Goal: Task Accomplishment & Management: Use online tool/utility

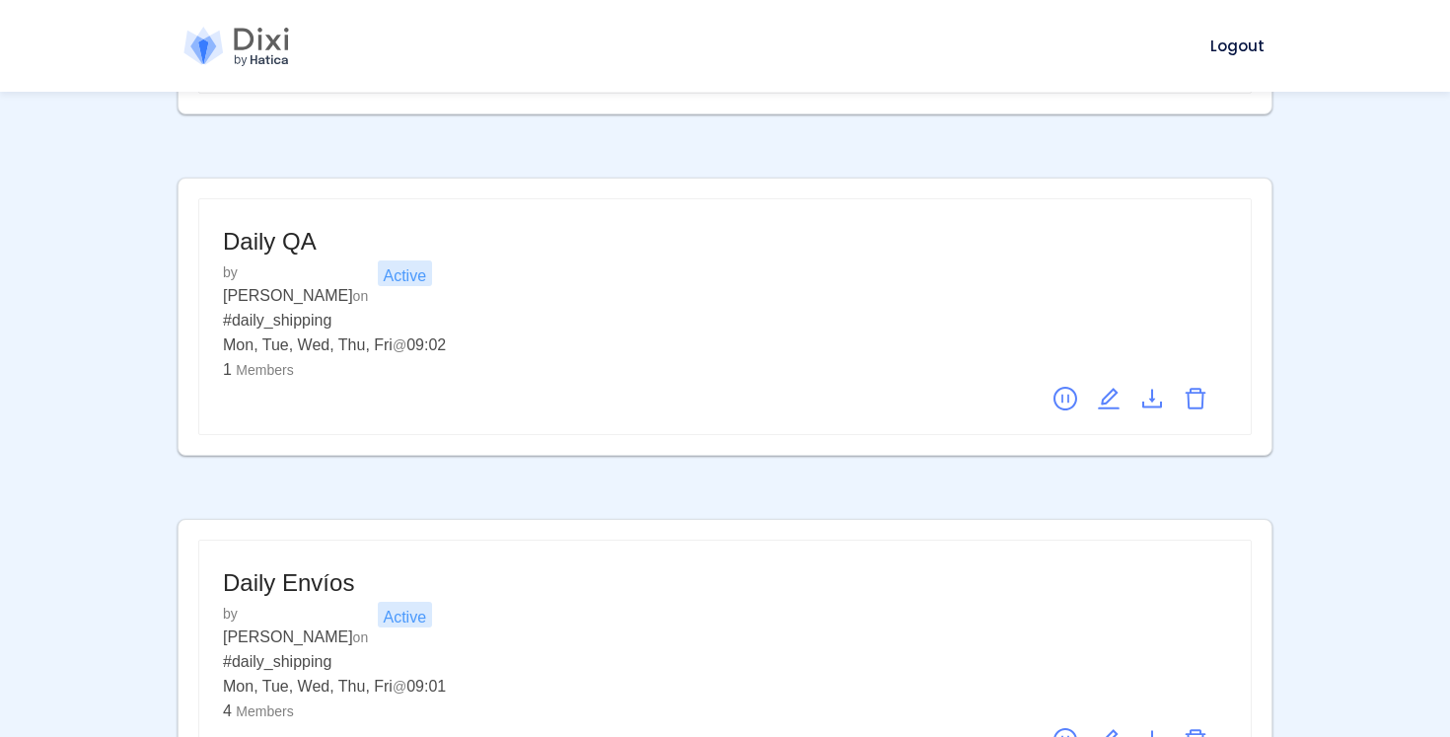
scroll to position [349, 0]
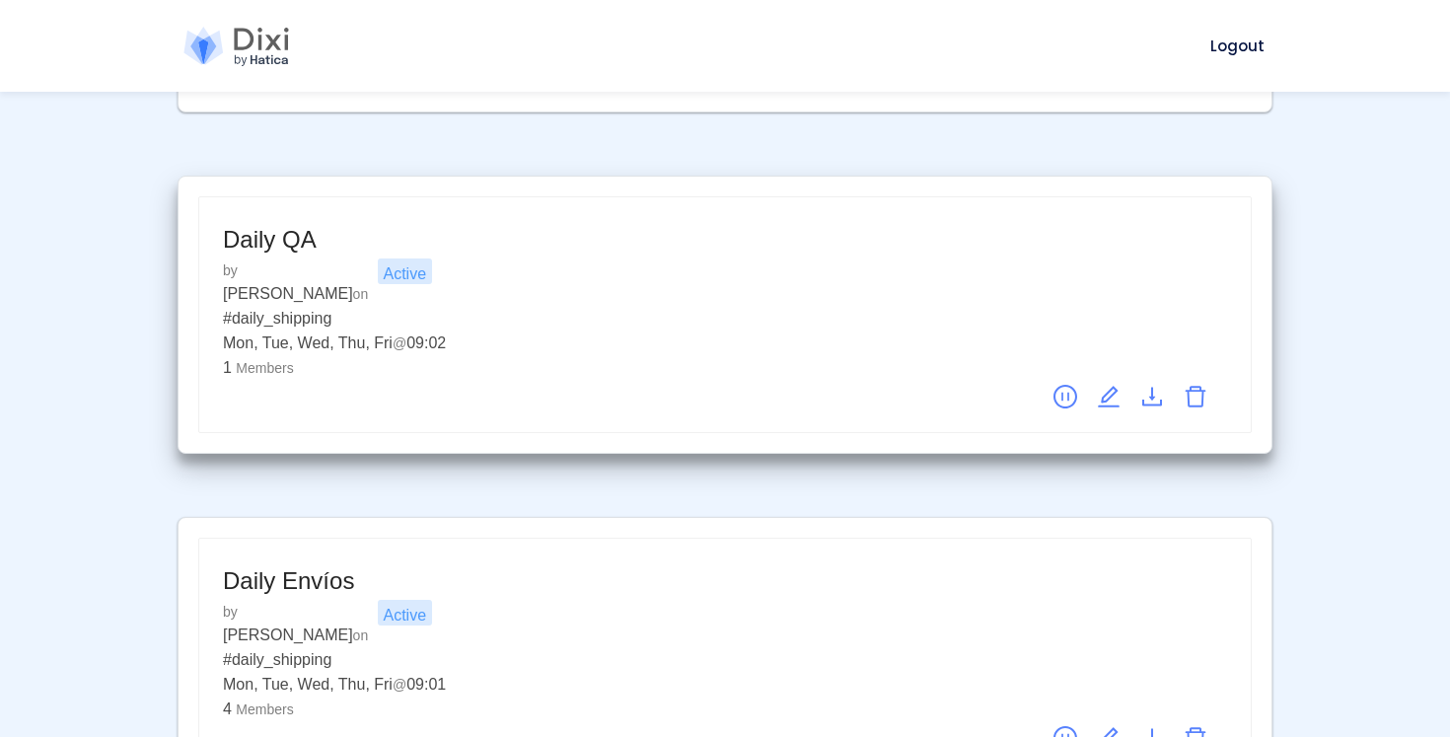
click at [1112, 385] on icon "edit" at bounding box center [1109, 397] width 24 height 24
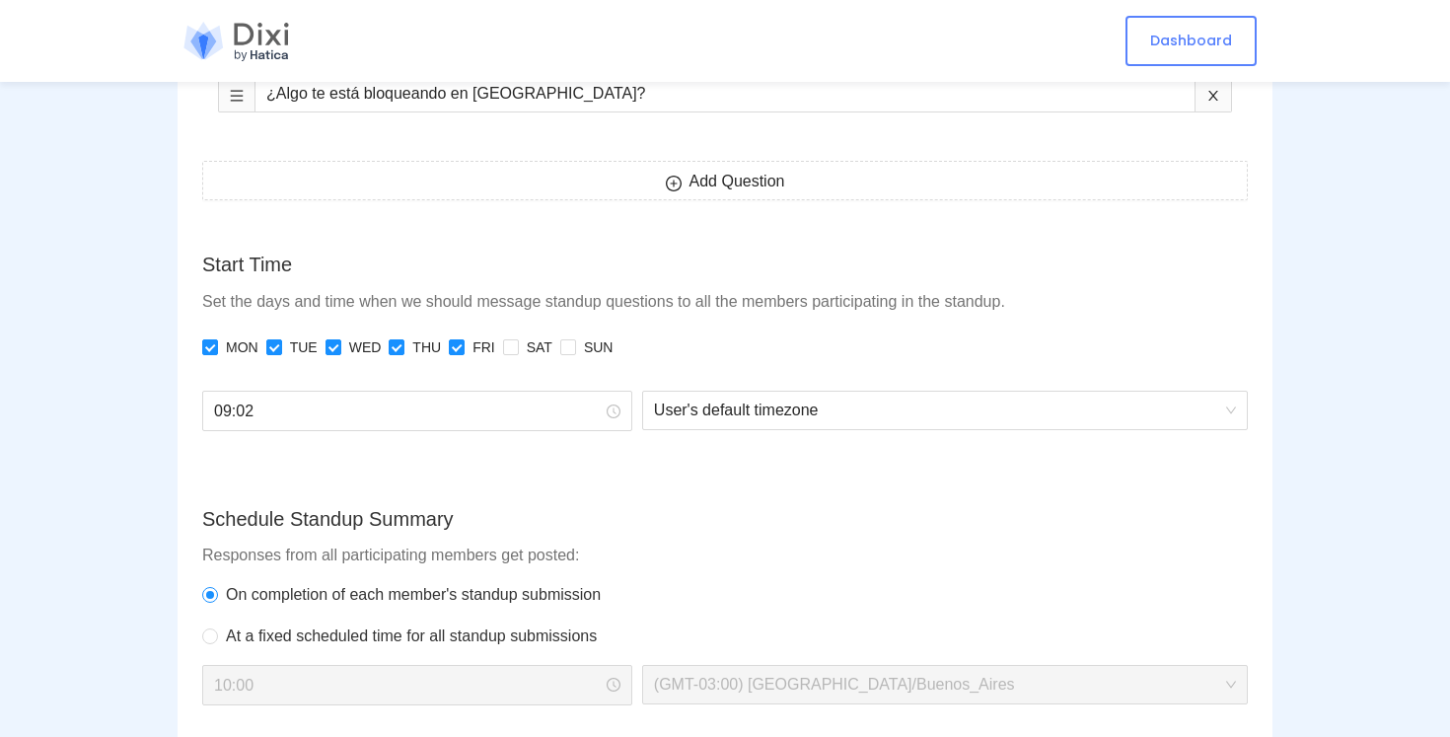
scroll to position [947, 0]
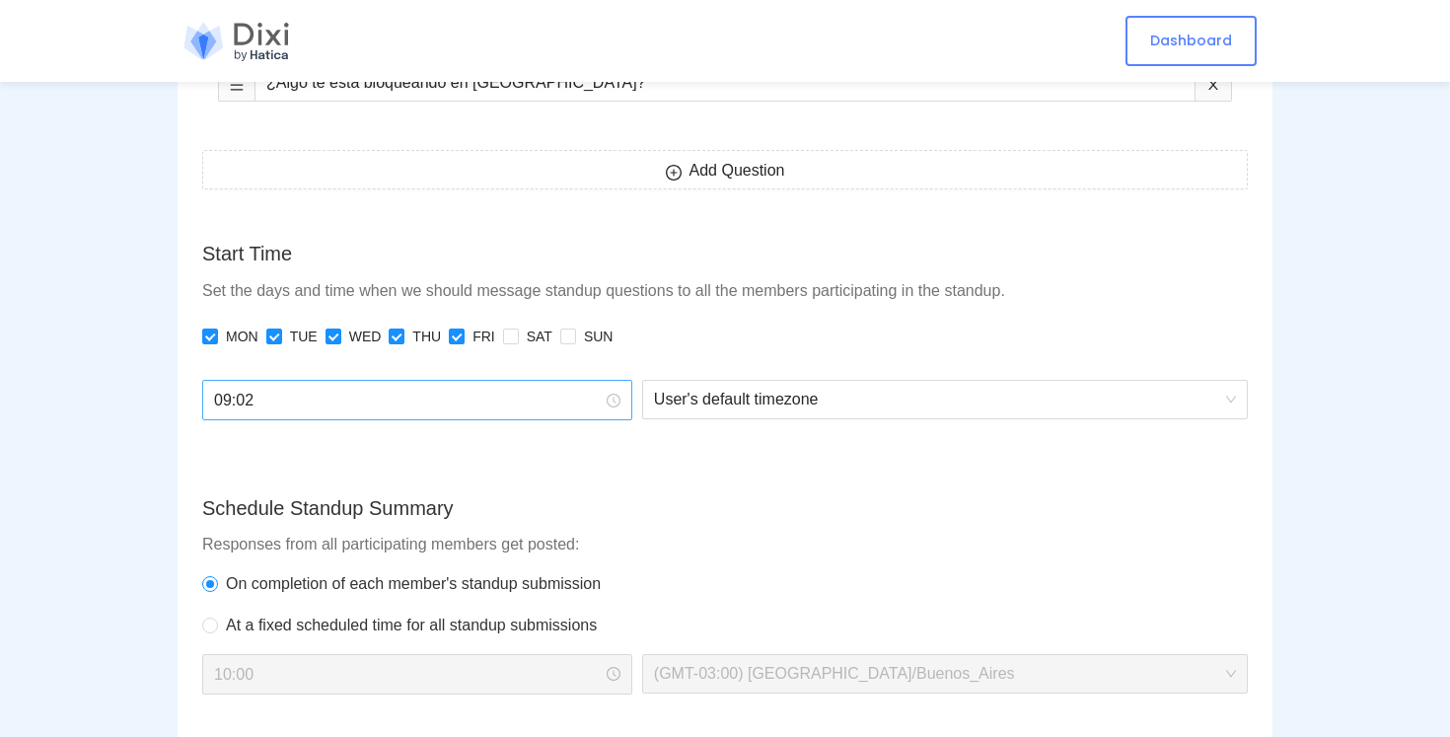
click at [491, 411] on input "09:02" at bounding box center [408, 400] width 389 height 25
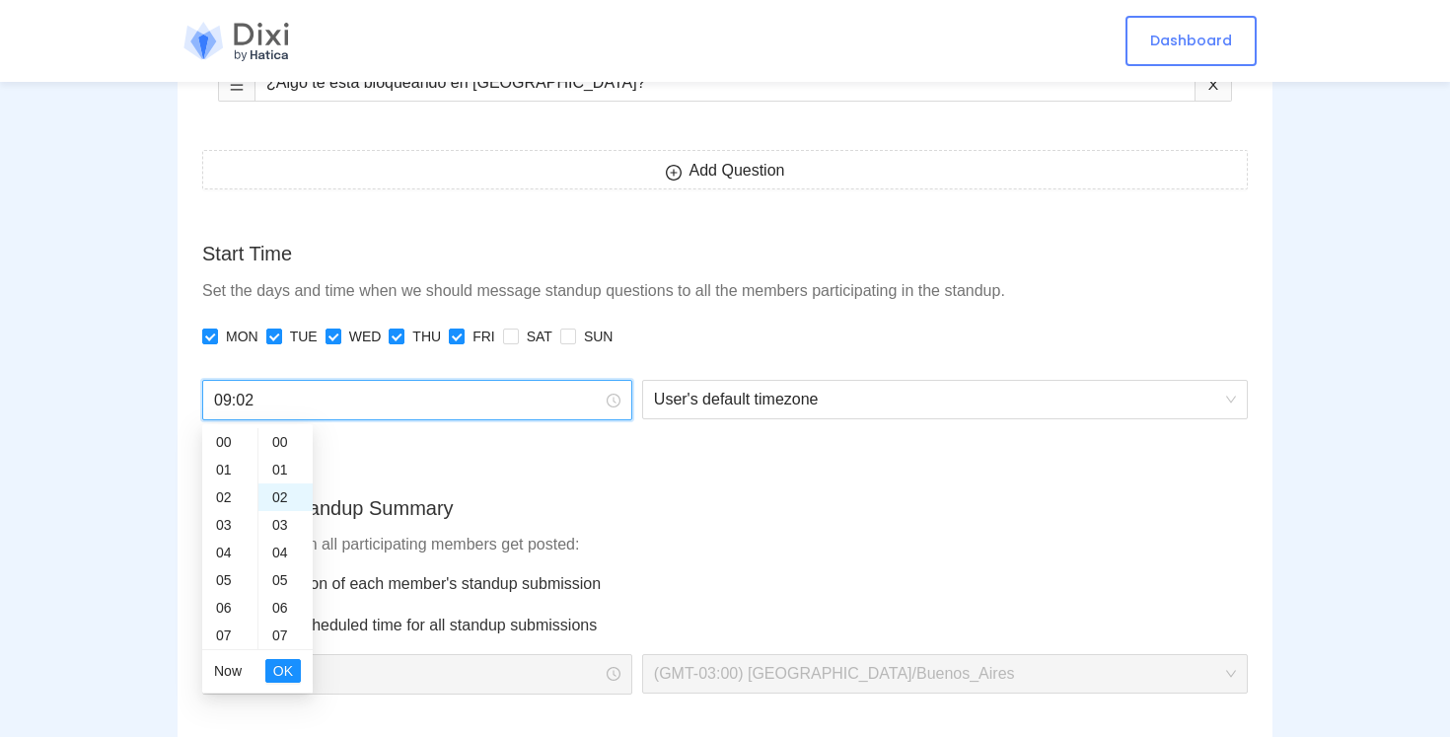
click at [491, 411] on input "09:02" at bounding box center [408, 400] width 389 height 25
click at [222, 496] on div "11" at bounding box center [229, 497] width 55 height 28
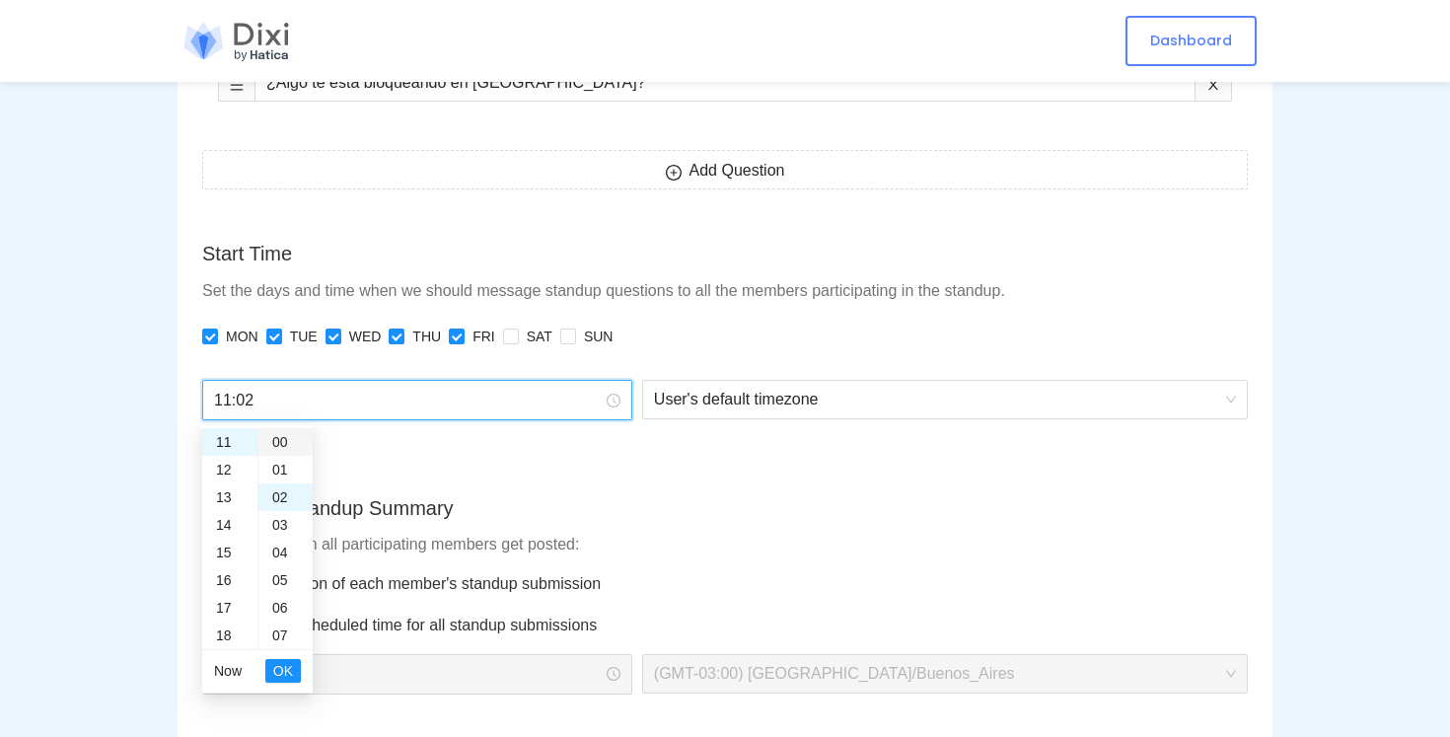
click at [288, 436] on div "00" at bounding box center [285, 442] width 54 height 28
type input "11:00"
click at [281, 671] on span "OK" at bounding box center [283, 671] width 20 height 22
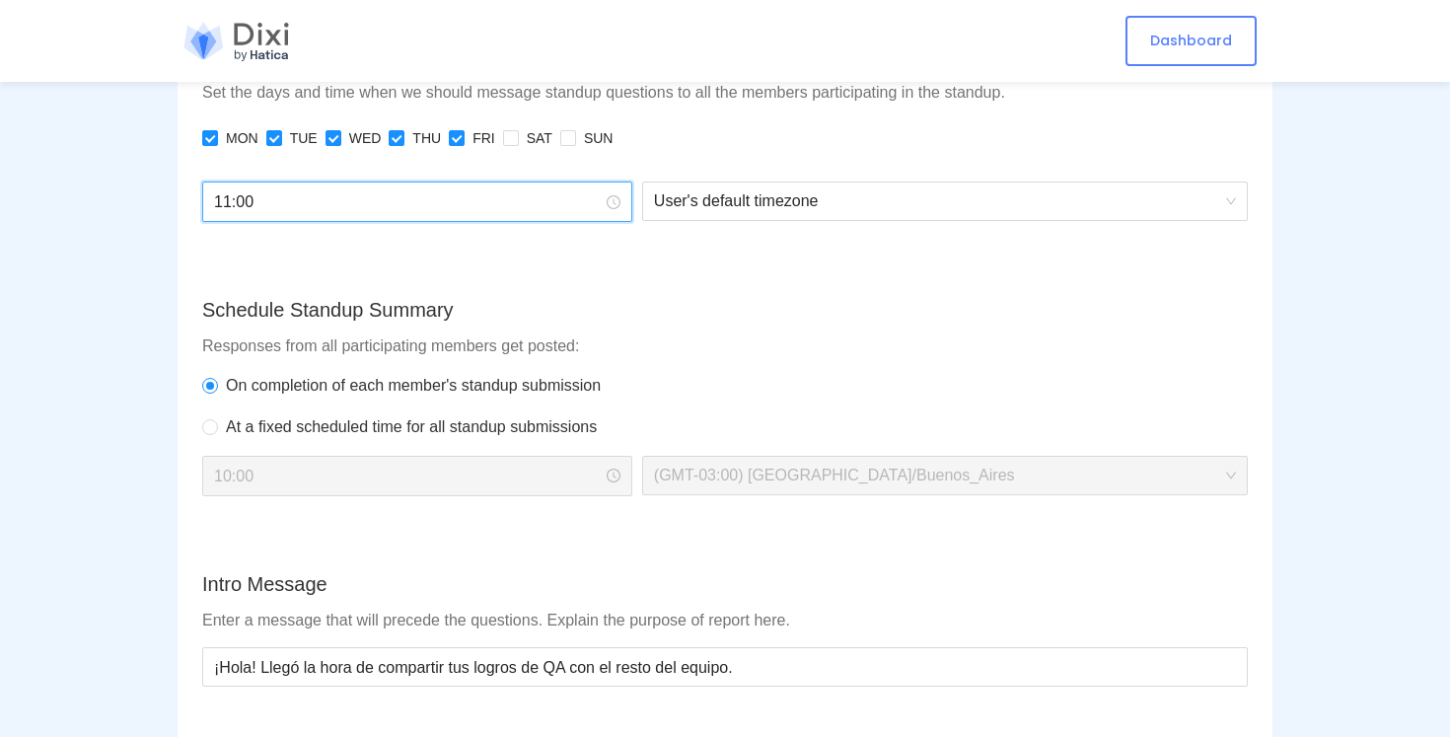
scroll to position [2001, 0]
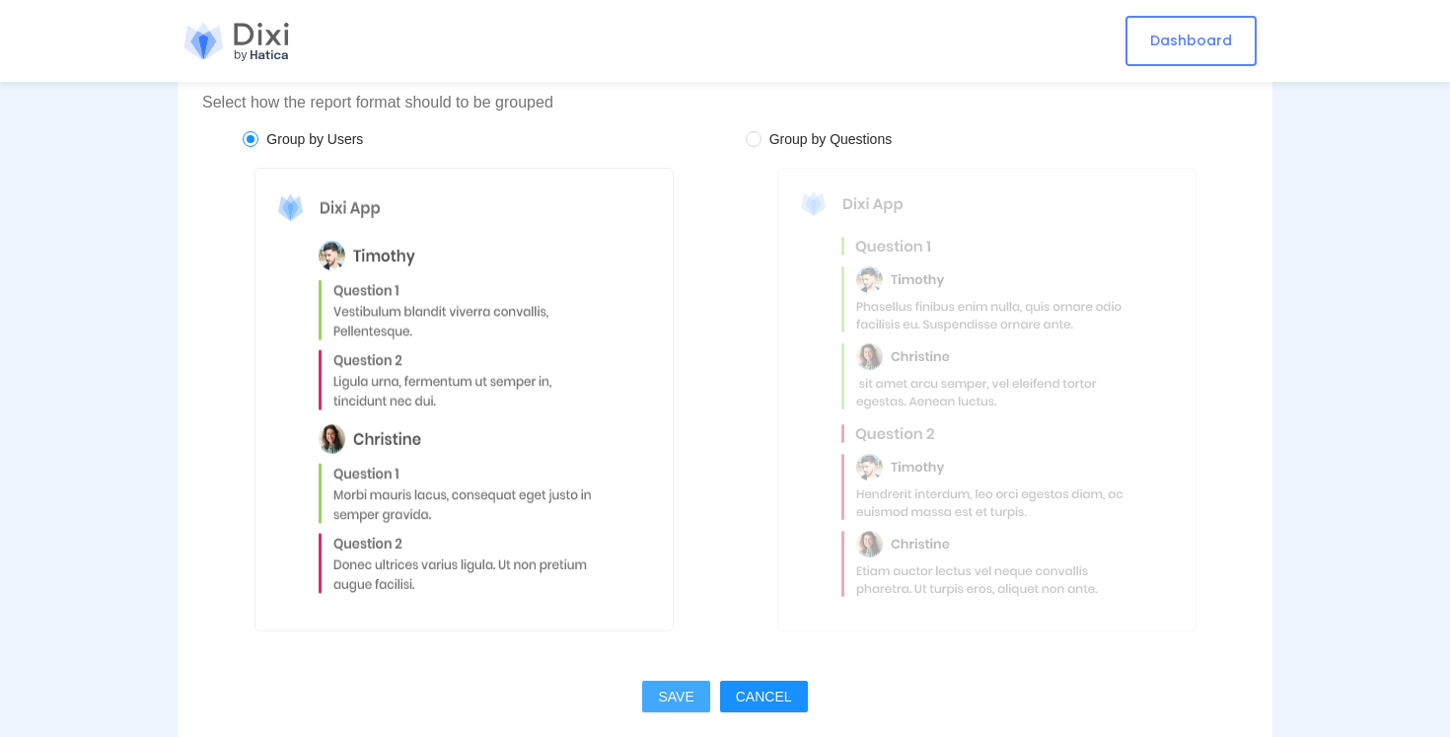
click at [663, 693] on span "SAVE" at bounding box center [676, 697] width 36 height 22
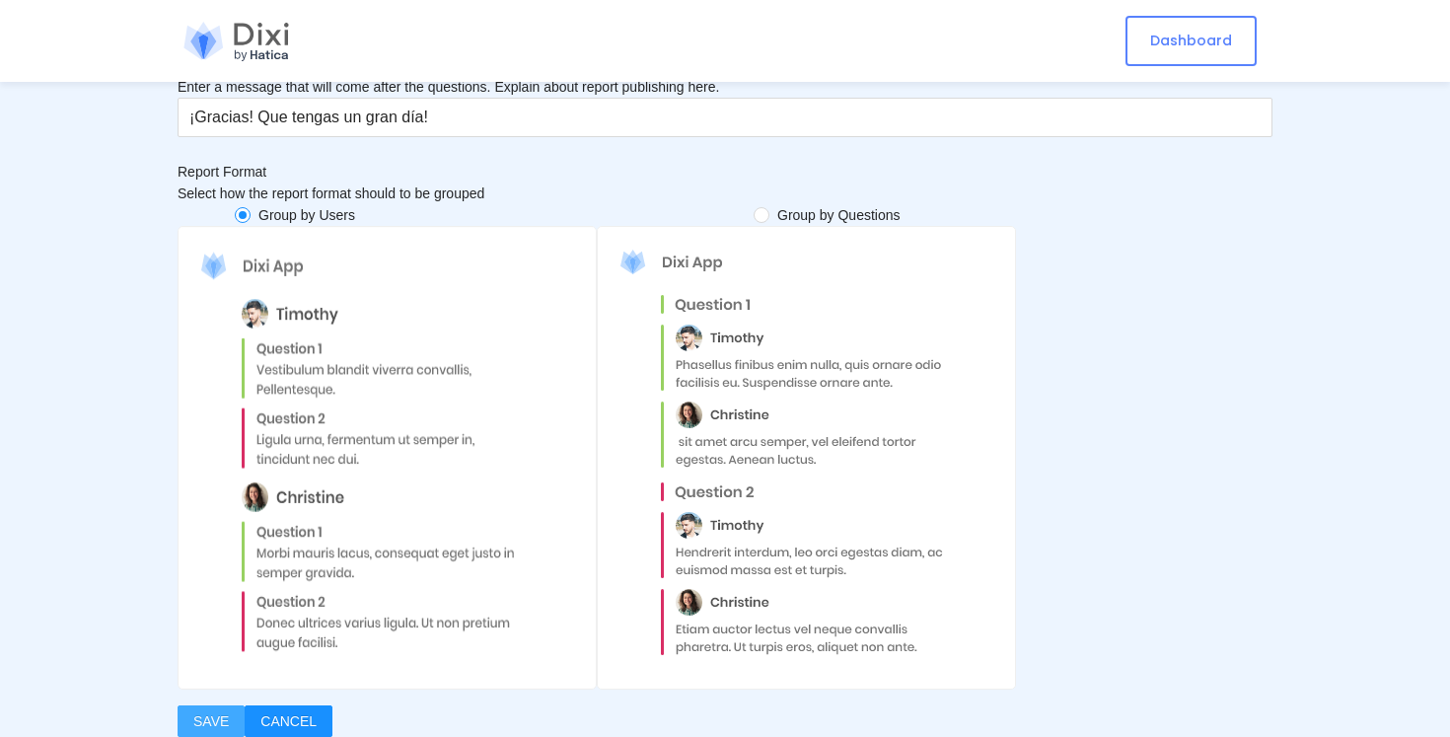
scroll to position [0, 0]
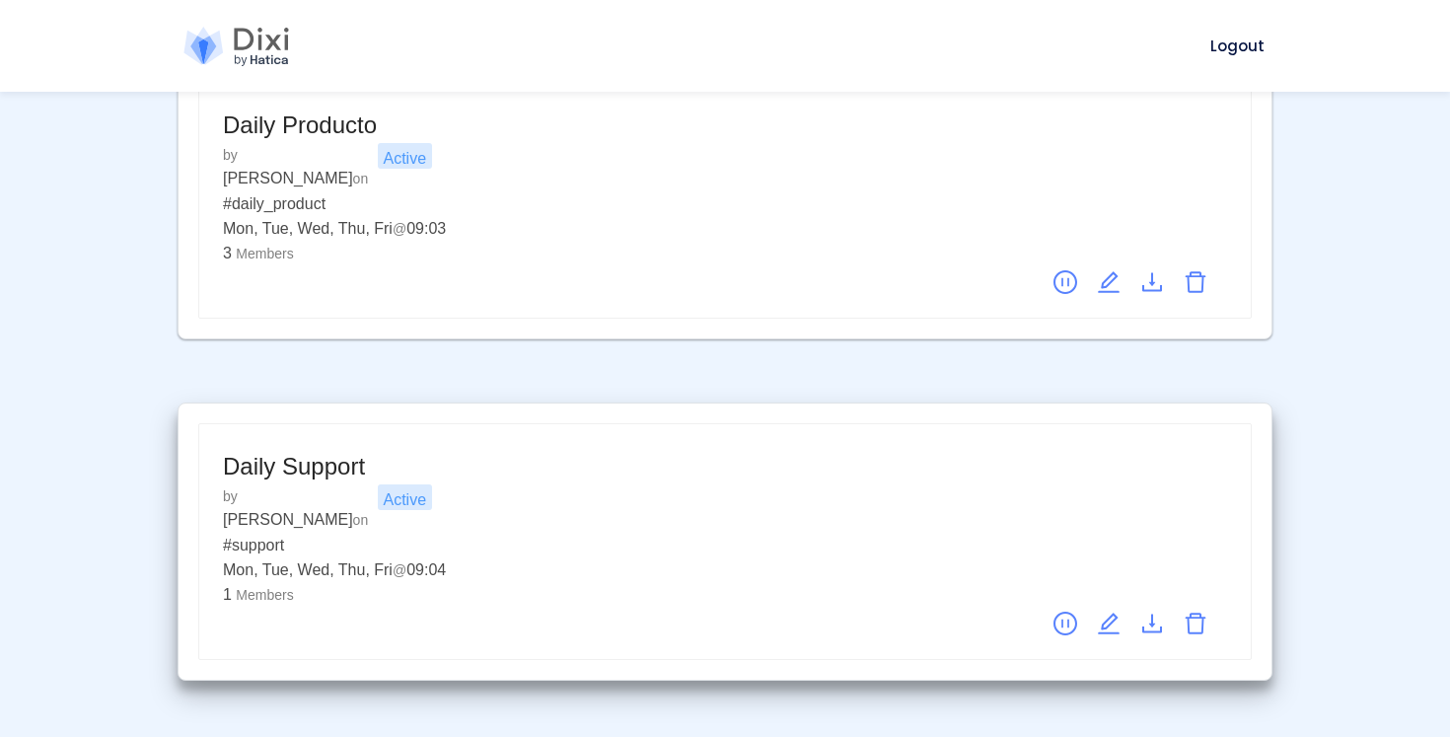
scroll to position [1162, 0]
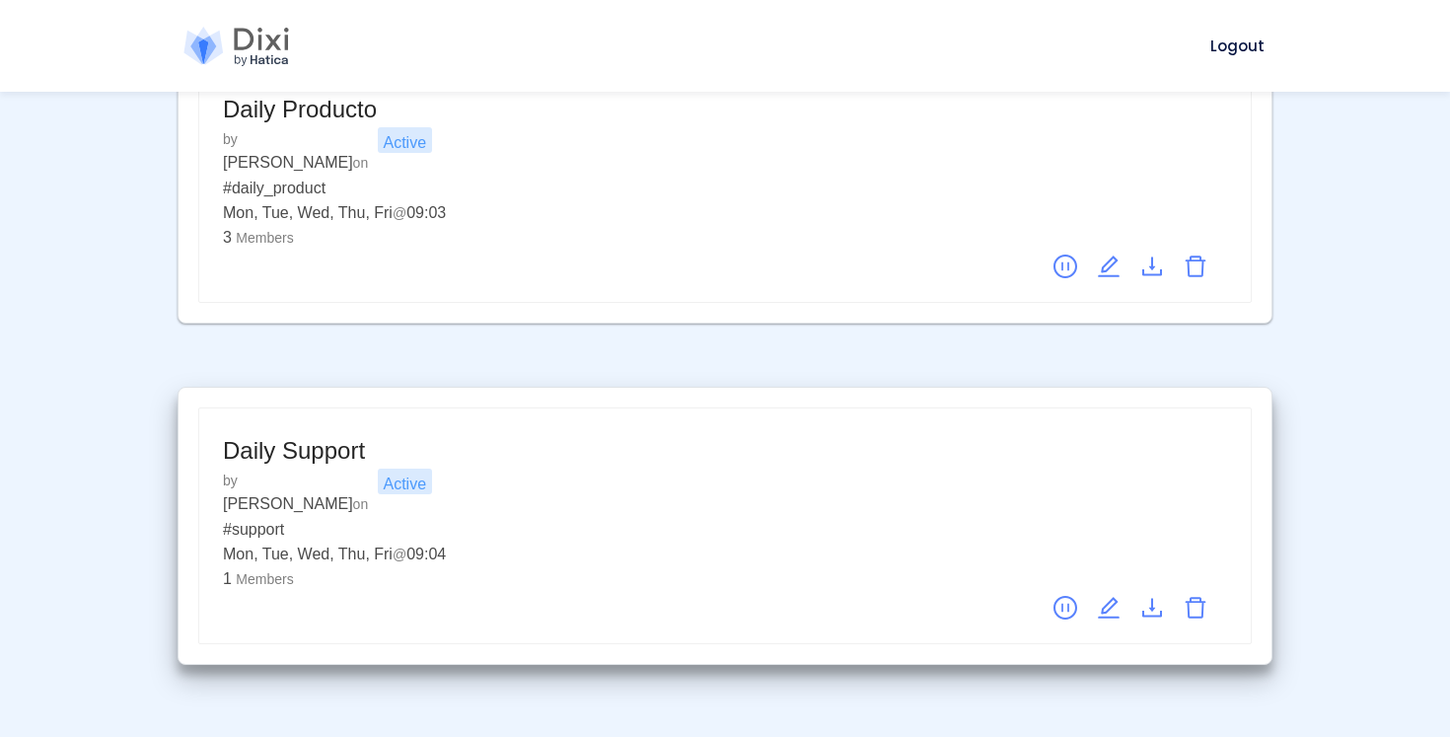
click at [255, 571] on span "Members" at bounding box center [264, 579] width 57 height 16
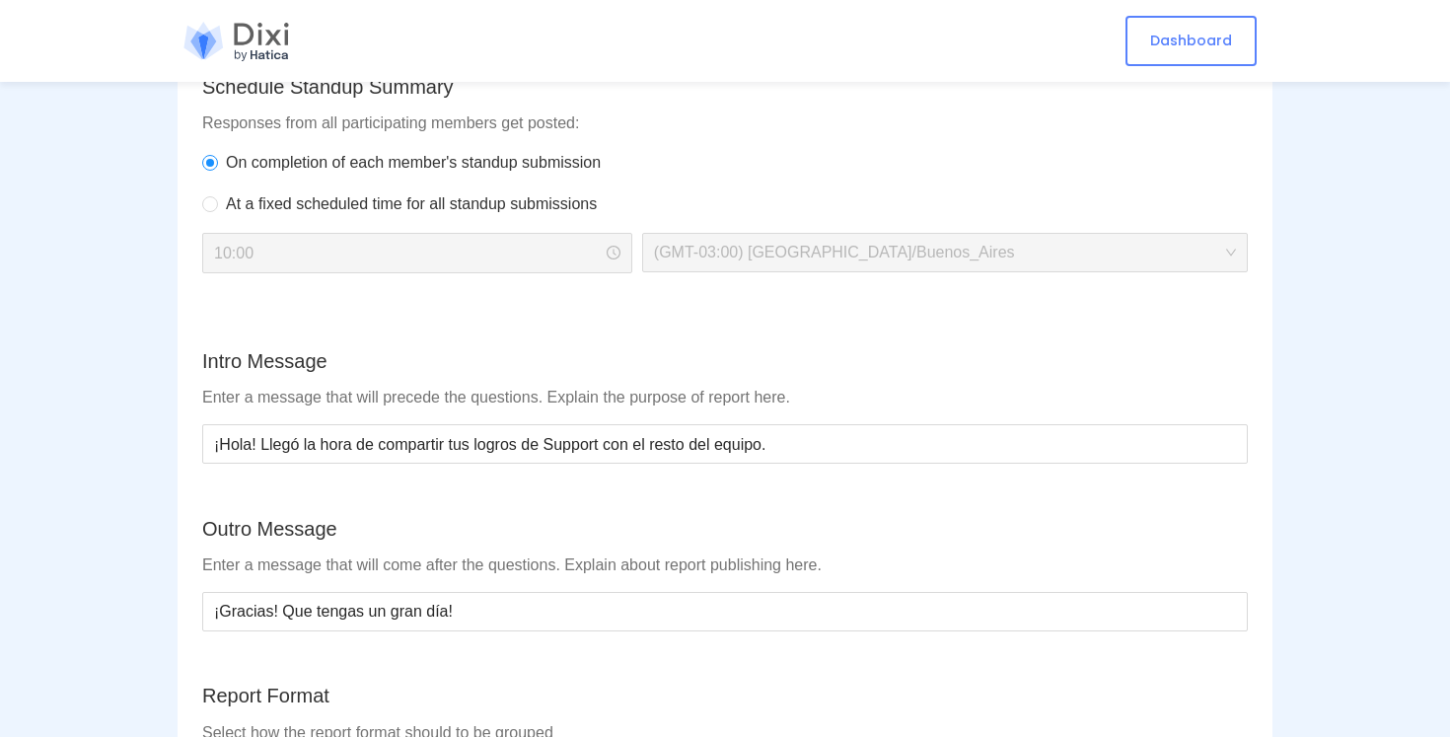
scroll to position [1597, 0]
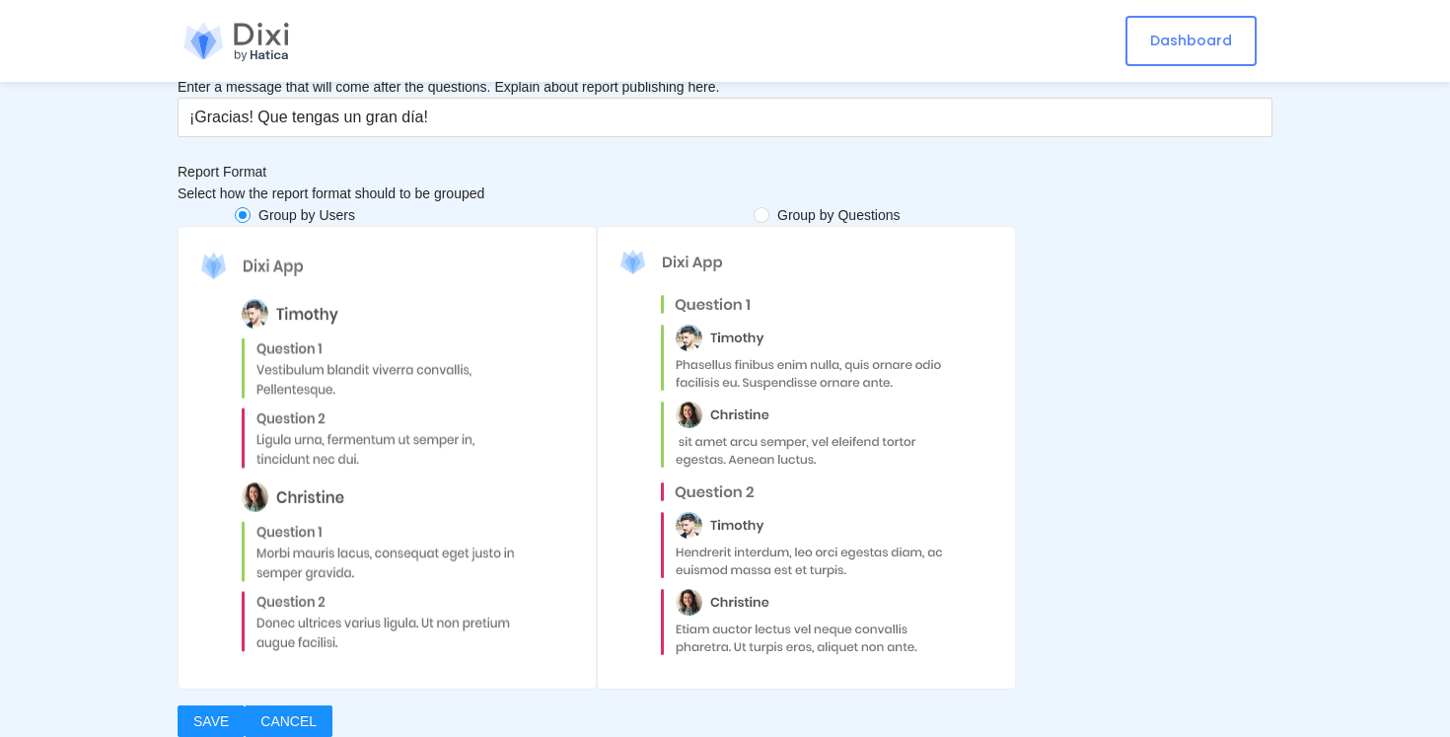
scroll to position [1162, 0]
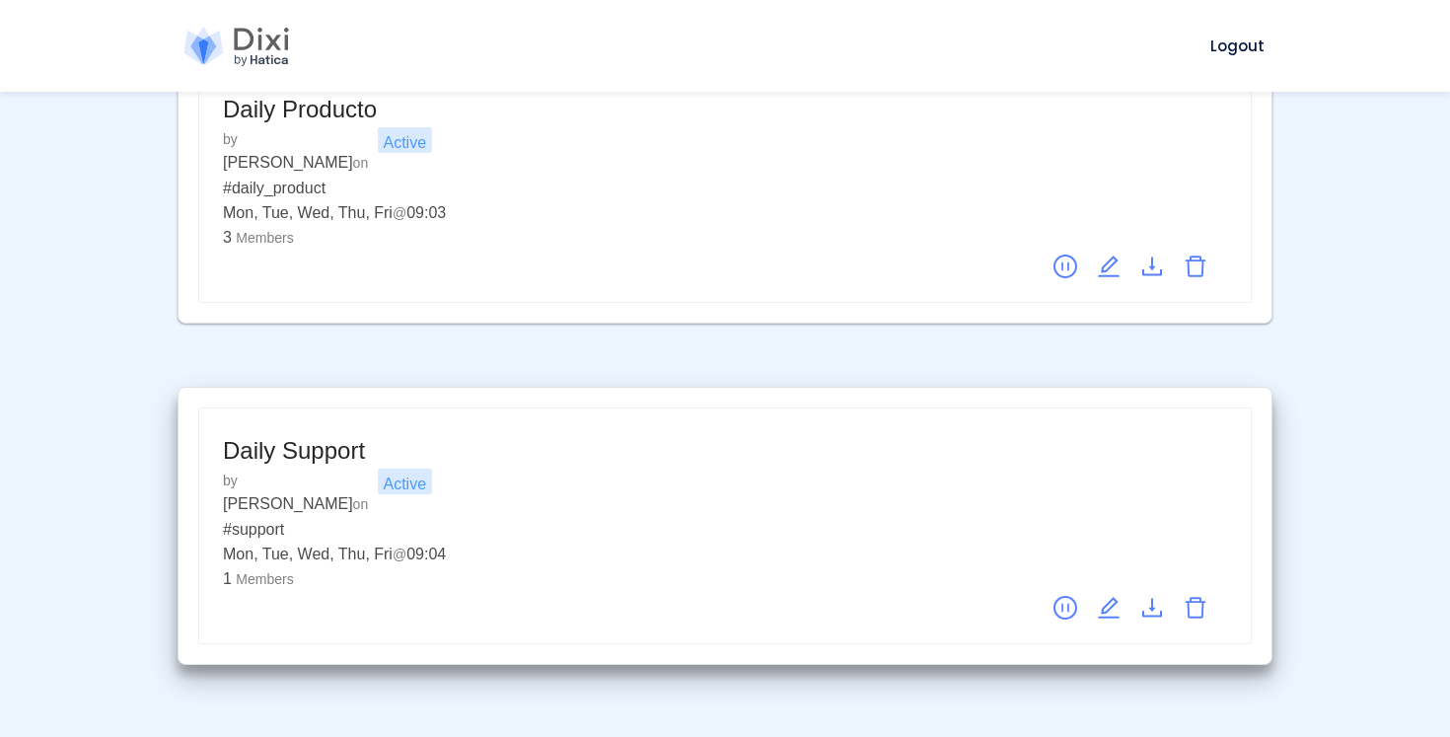
click at [1113, 596] on icon "edit" at bounding box center [1109, 608] width 24 height 24
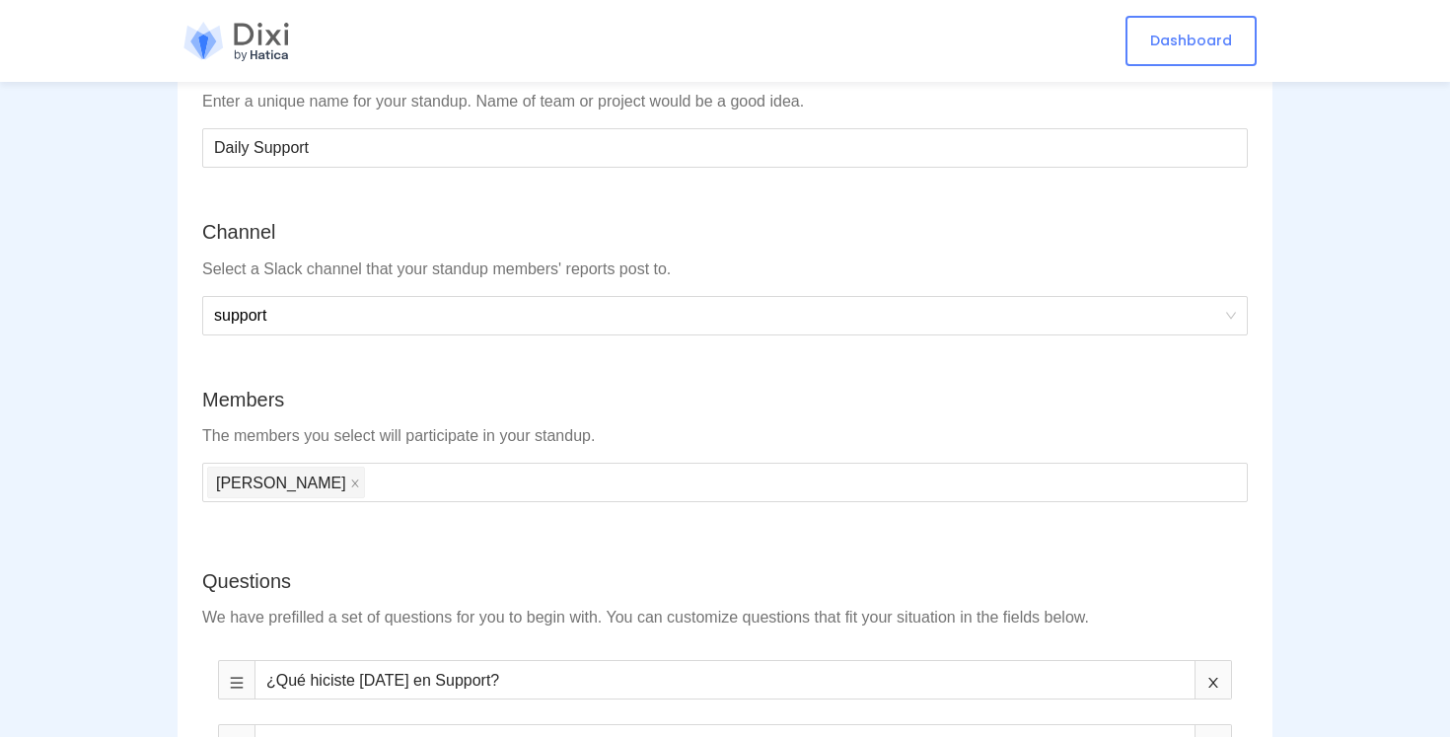
scroll to position [160, 0]
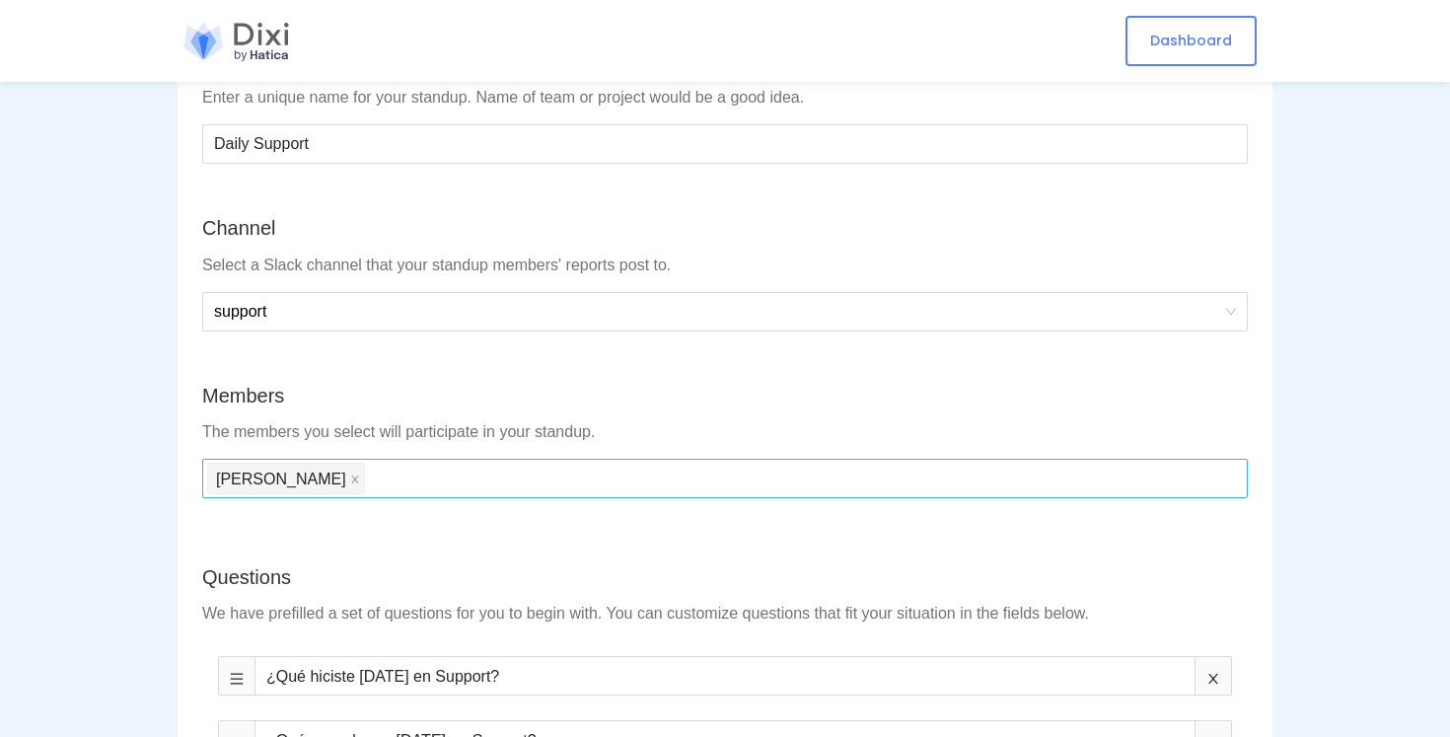
click at [505, 484] on div "[PERSON_NAME]" at bounding box center [725, 479] width 1036 height 36
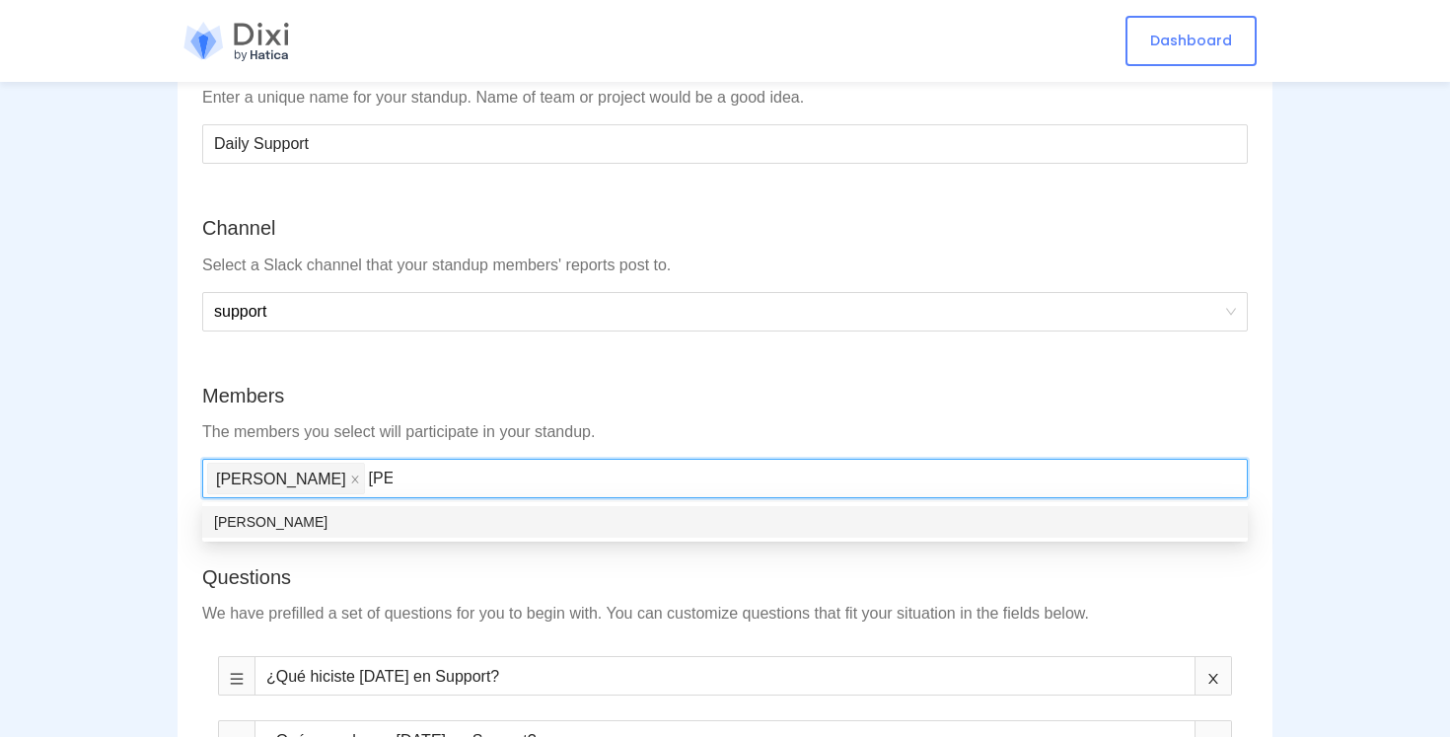
type input "[PERSON_NAME]"
click at [441, 519] on div "[PERSON_NAME]" at bounding box center [725, 522] width 1022 height 22
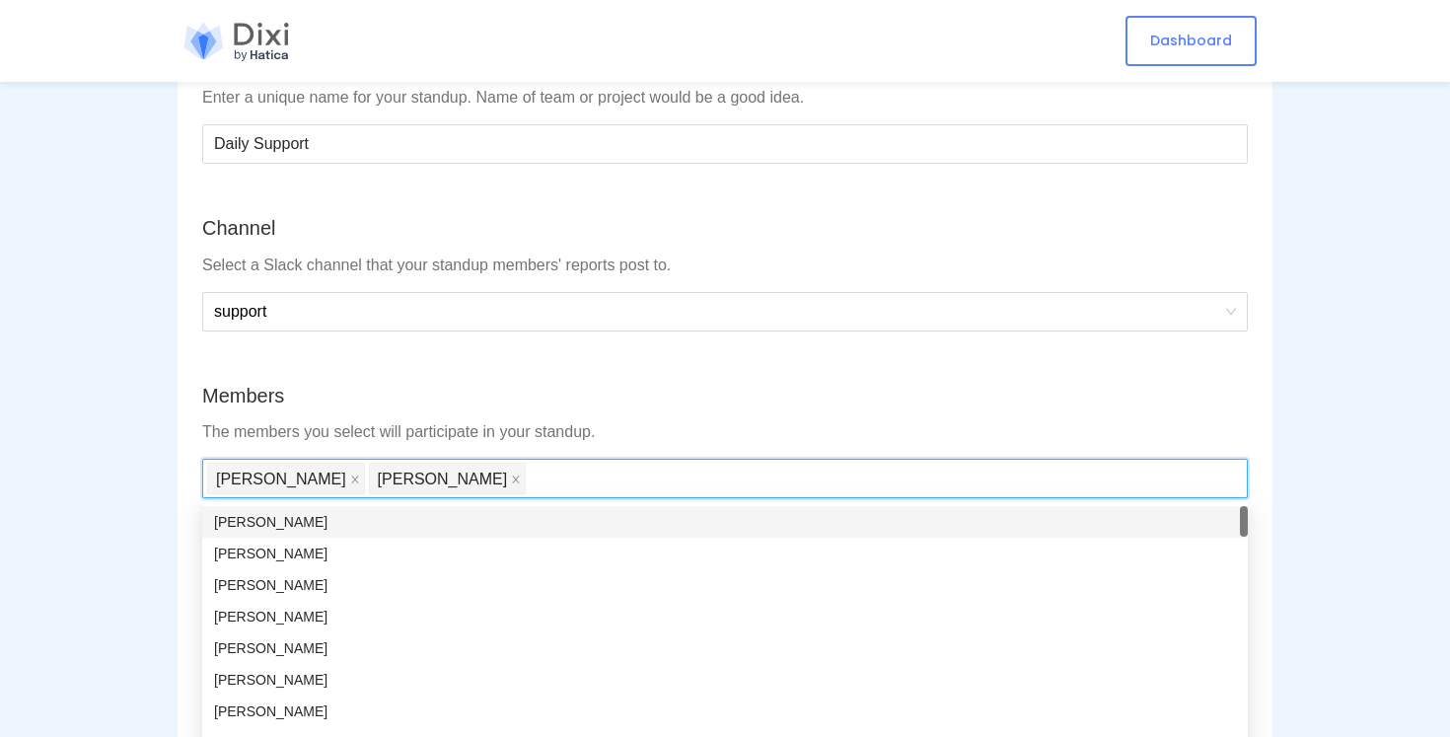
click at [601, 428] on div "The members you select will participate in your standup." at bounding box center [725, 432] width 1046 height 23
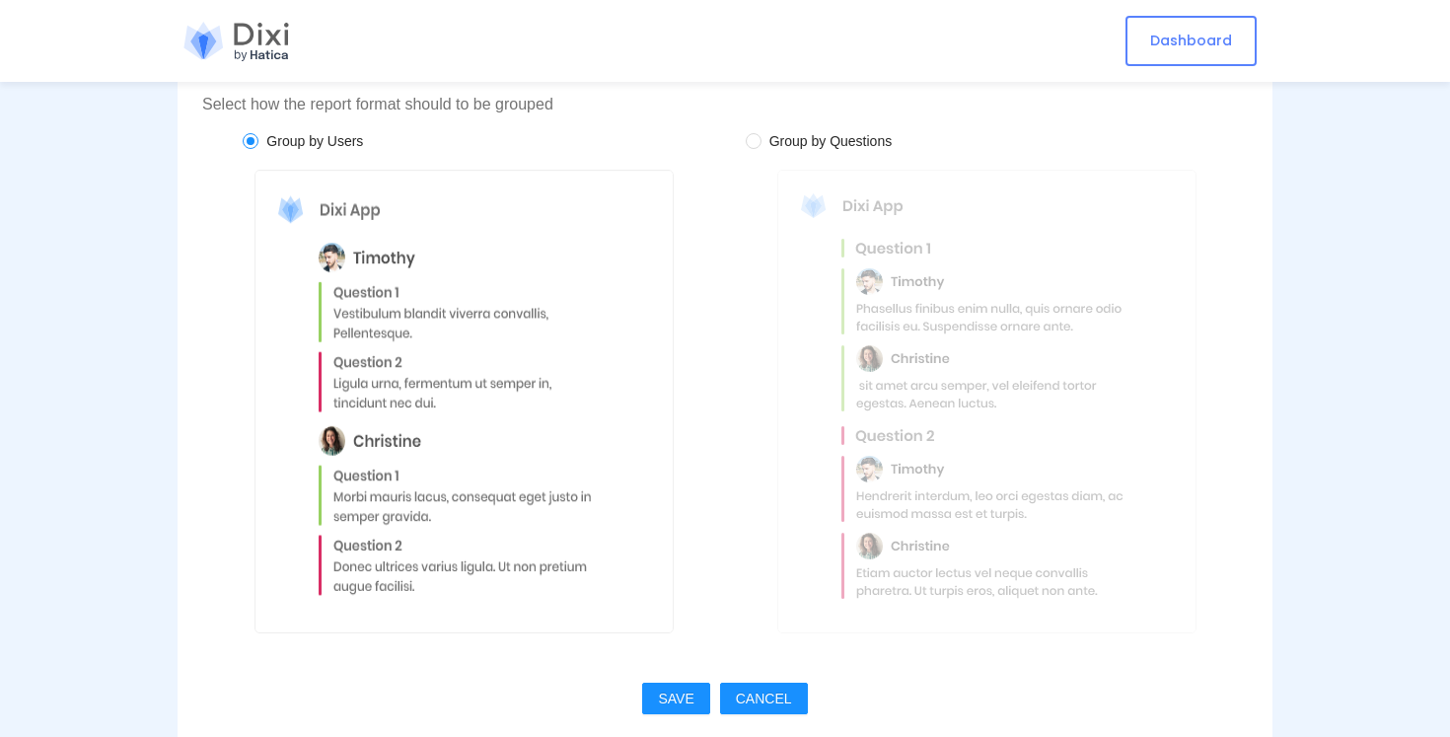
scroll to position [2001, 0]
click at [671, 697] on span "SAVE" at bounding box center [676, 697] width 36 height 22
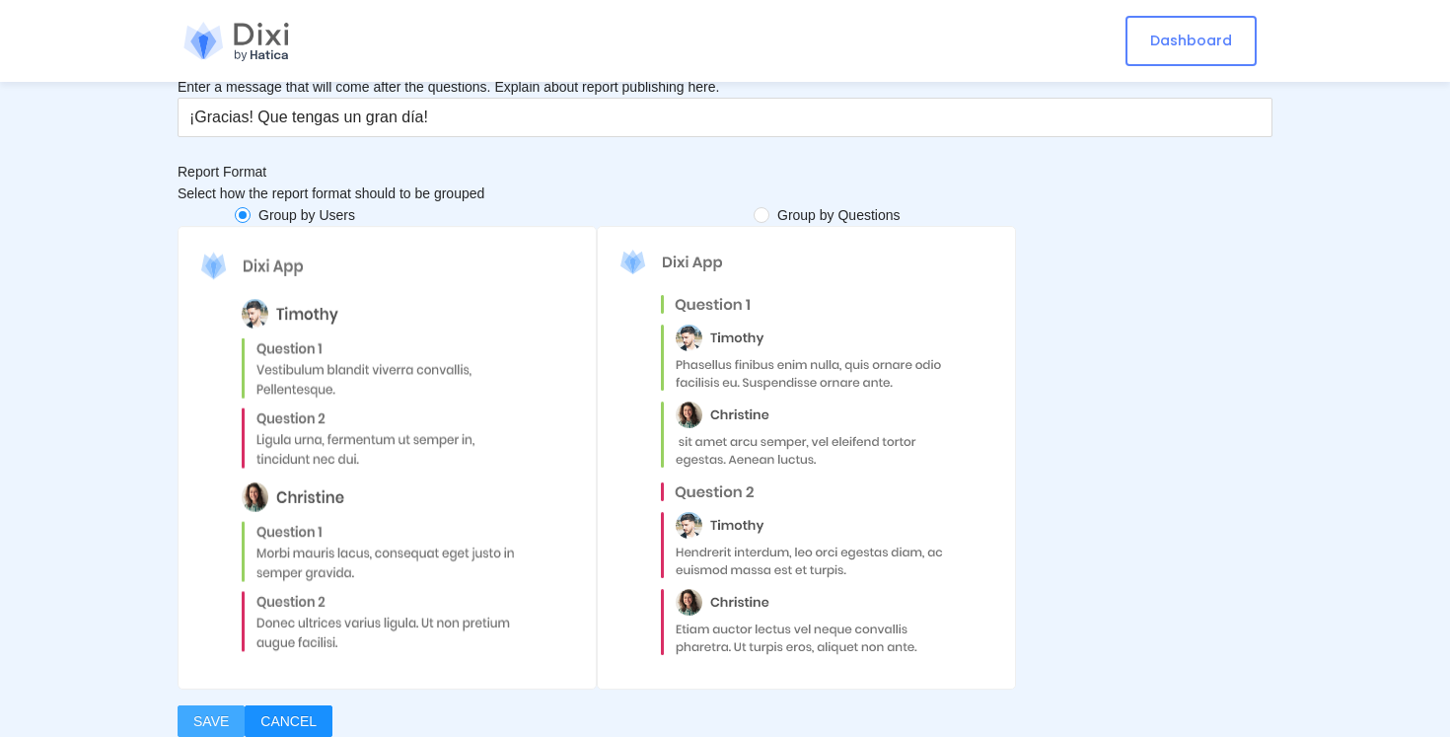
scroll to position [0, 0]
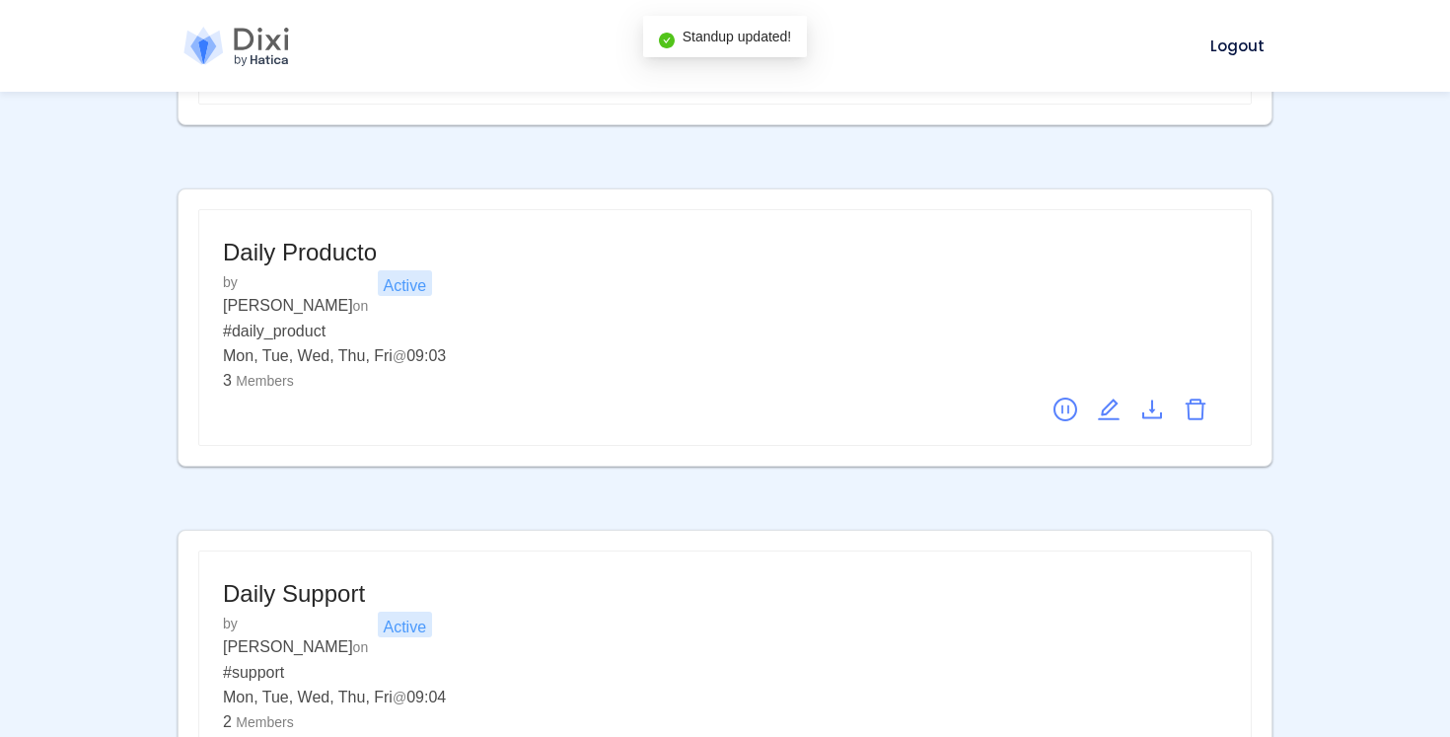
scroll to position [1162, 0]
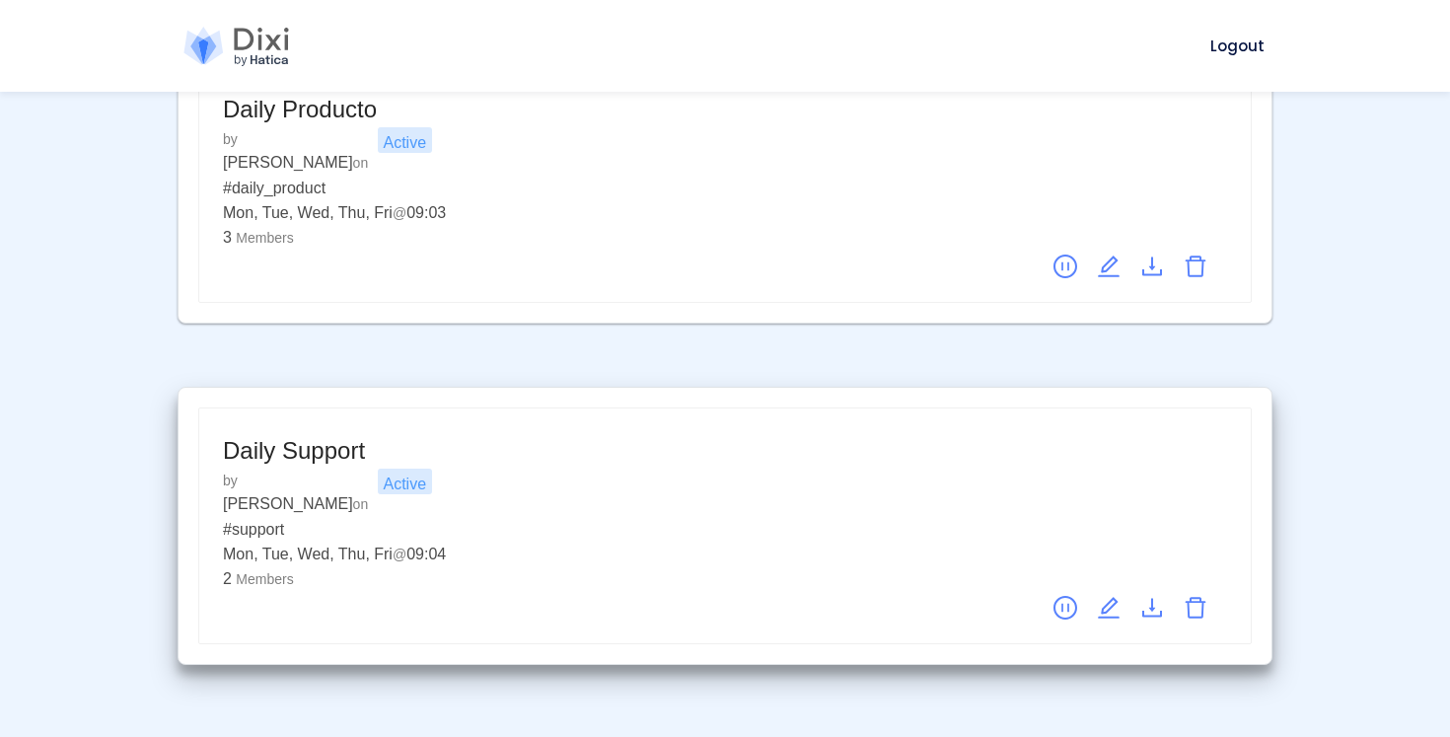
click at [1110, 596] on icon "edit" at bounding box center [1109, 608] width 24 height 24
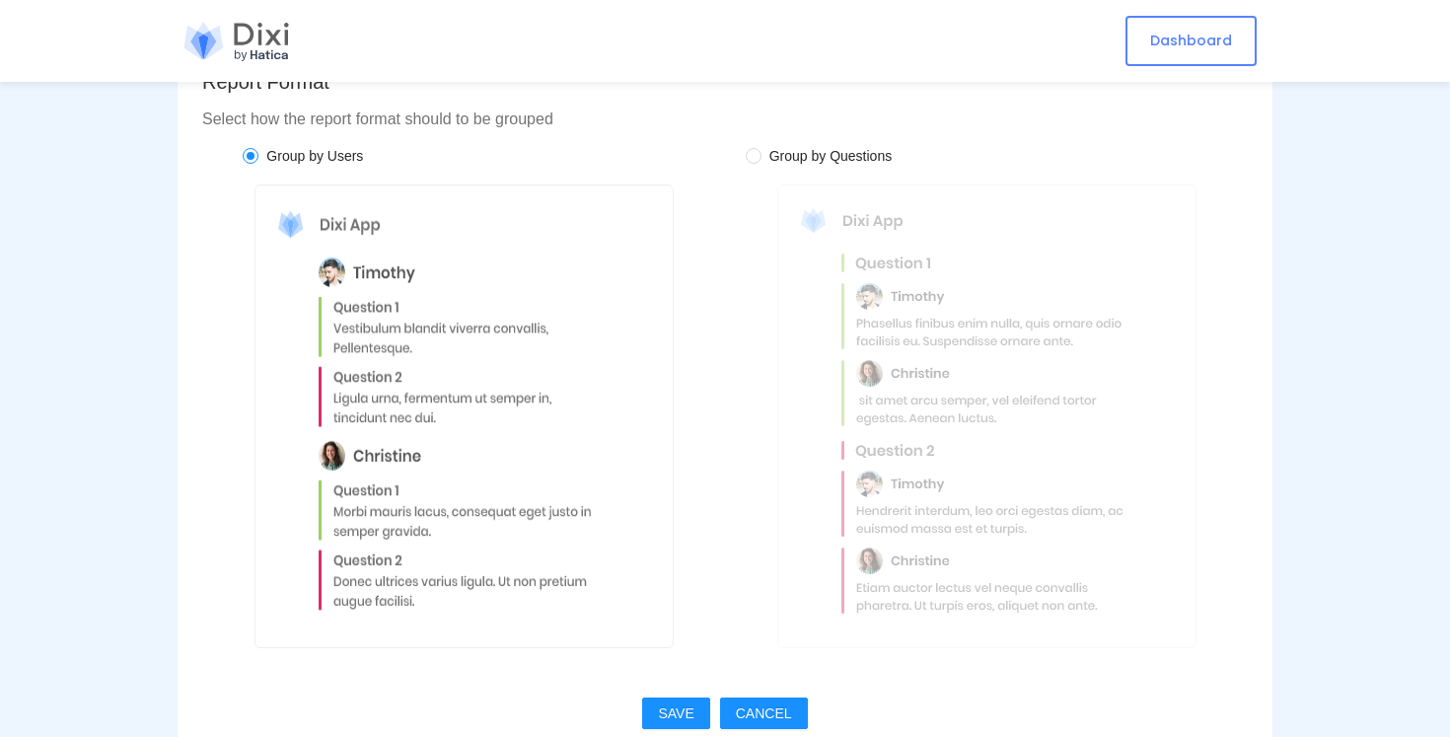
scroll to position [2001, 0]
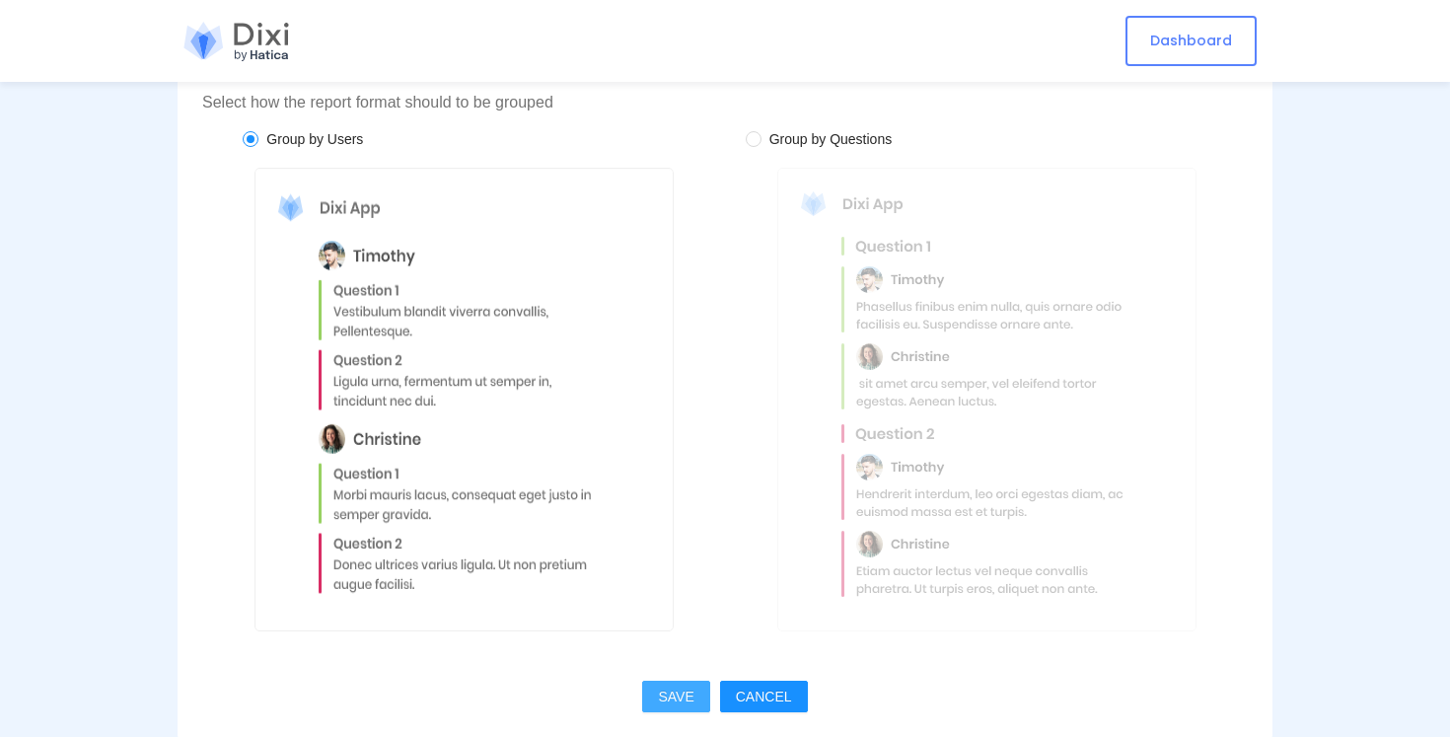
click at [687, 690] on span "SAVE" at bounding box center [676, 697] width 36 height 22
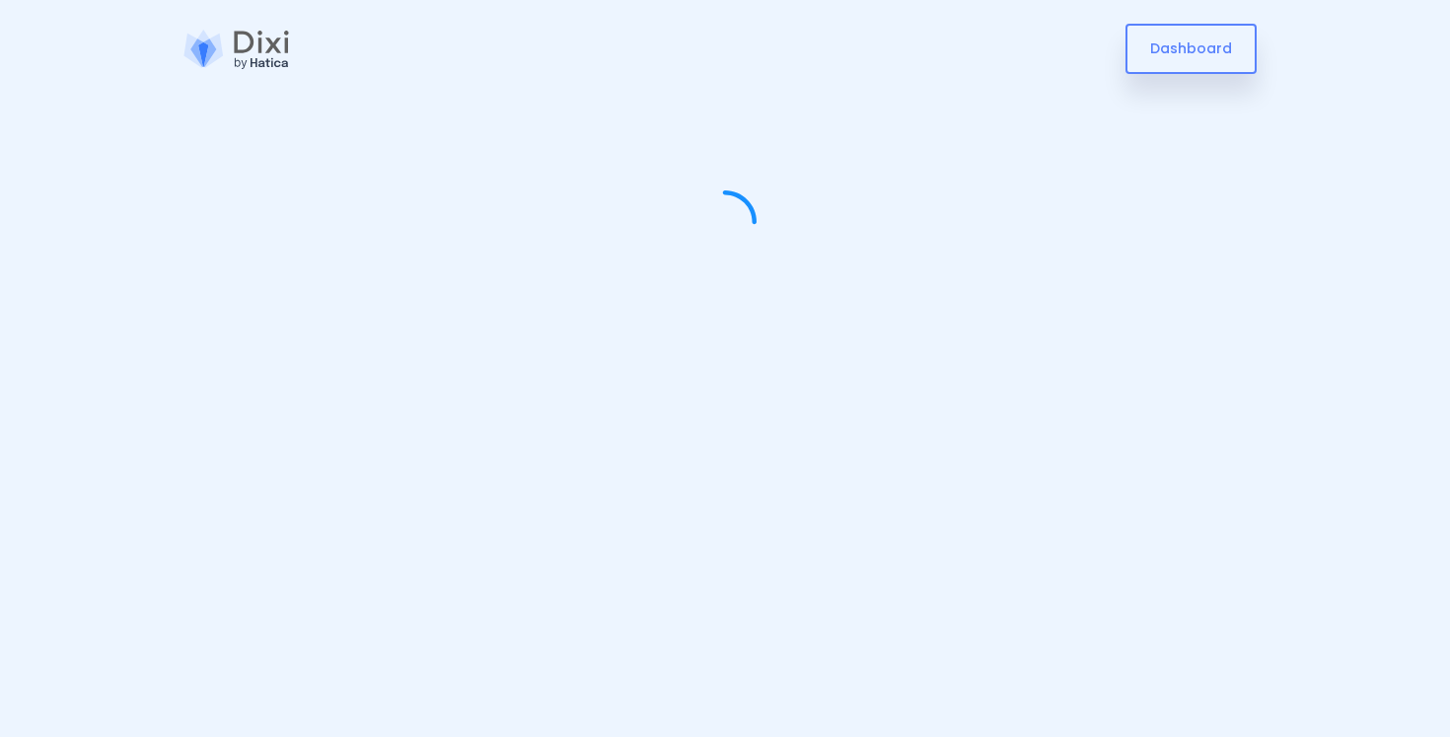
scroll to position [0, 0]
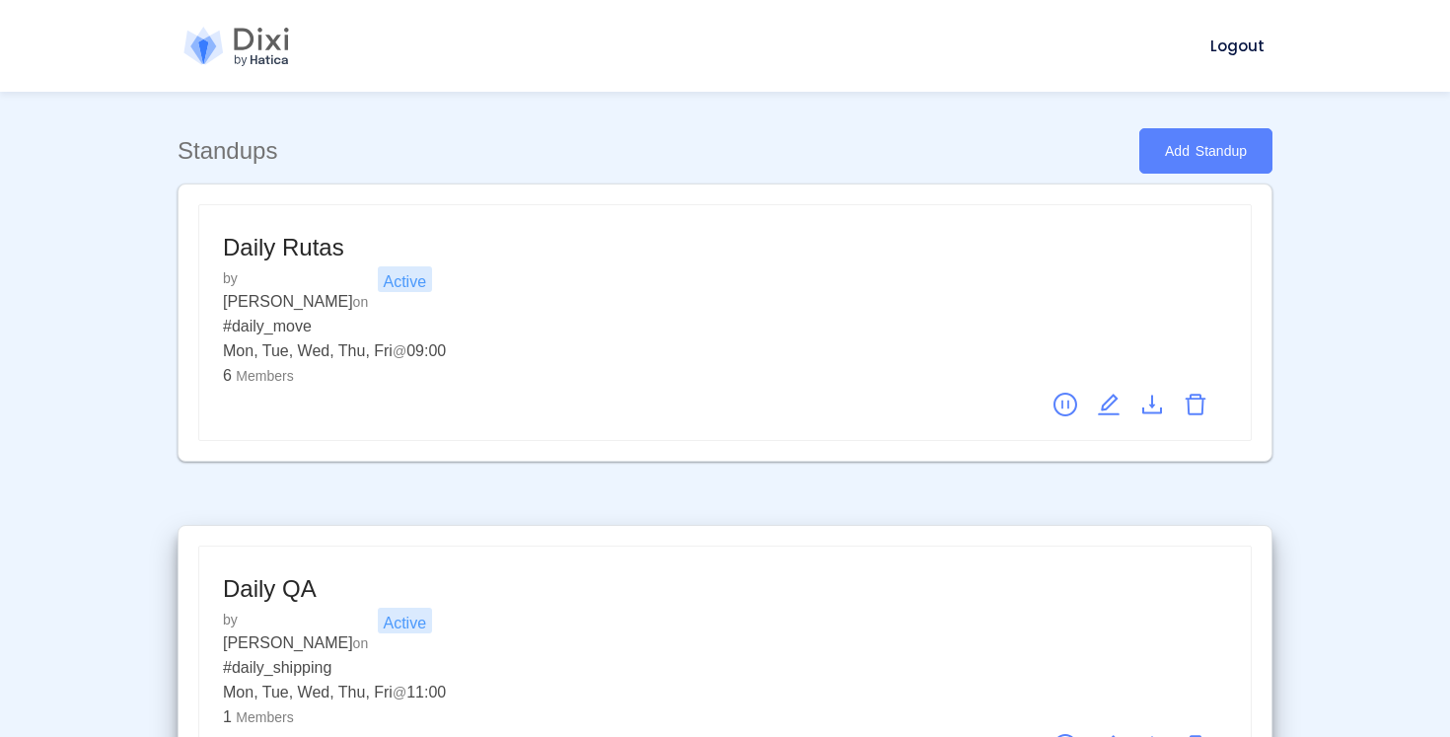
scroll to position [1162, 0]
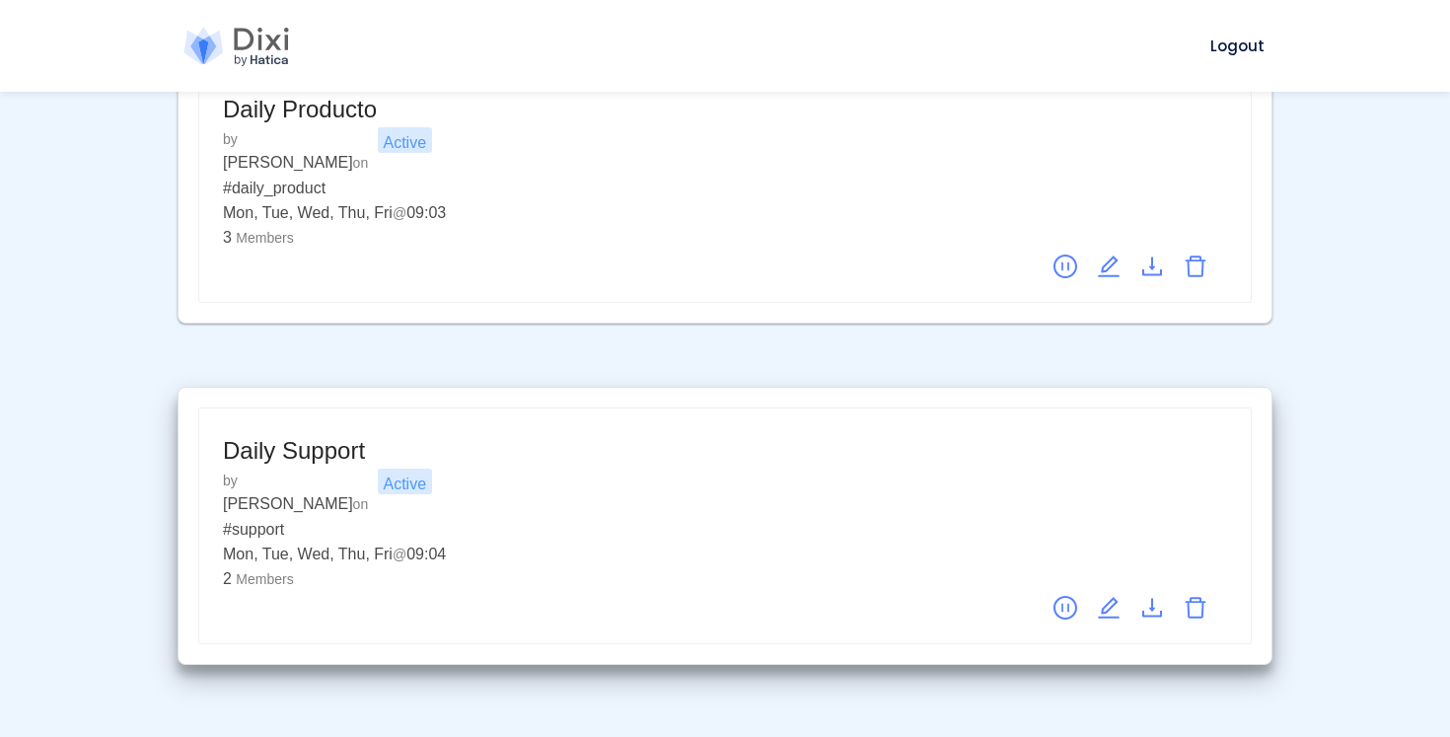
click at [1108, 596] on icon "edit" at bounding box center [1109, 608] width 24 height 24
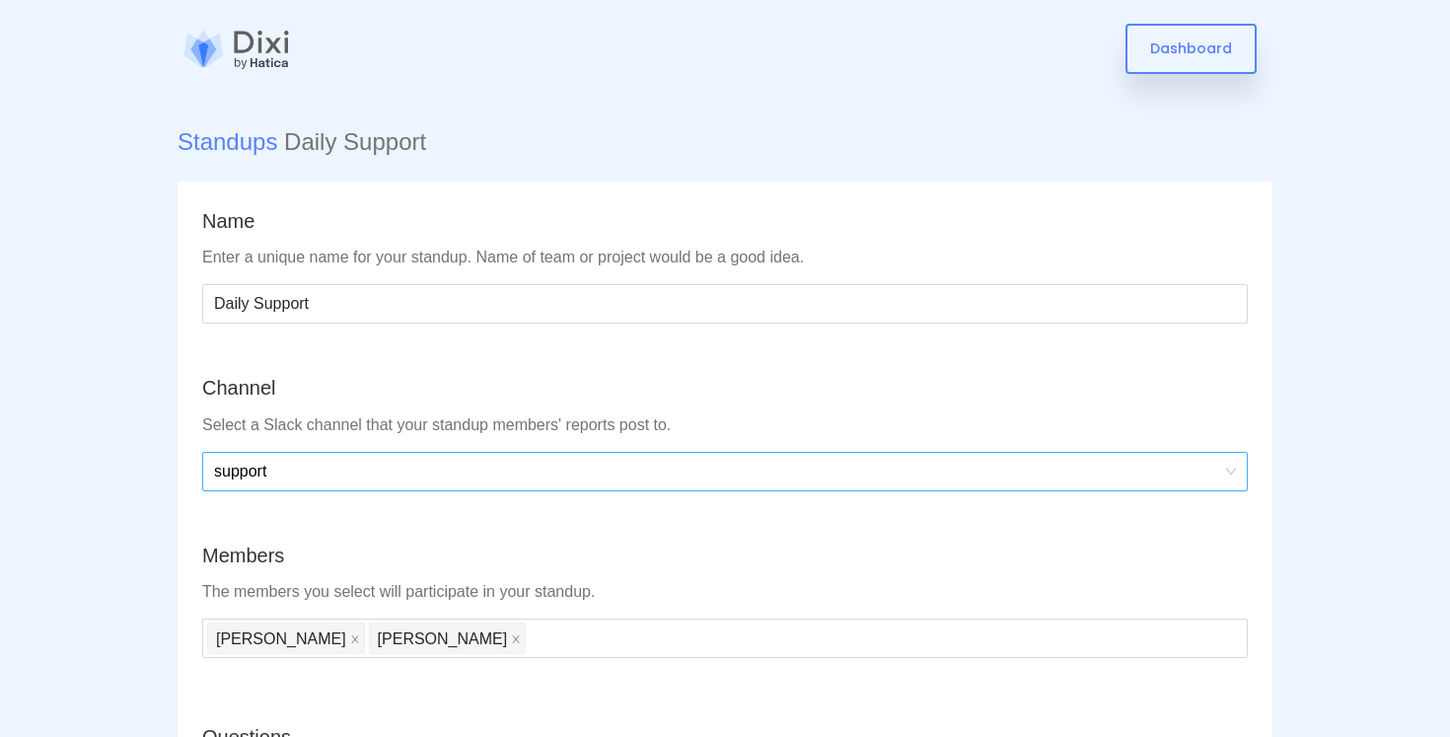
click at [296, 475] on span "support" at bounding box center [725, 471] width 1022 height 37
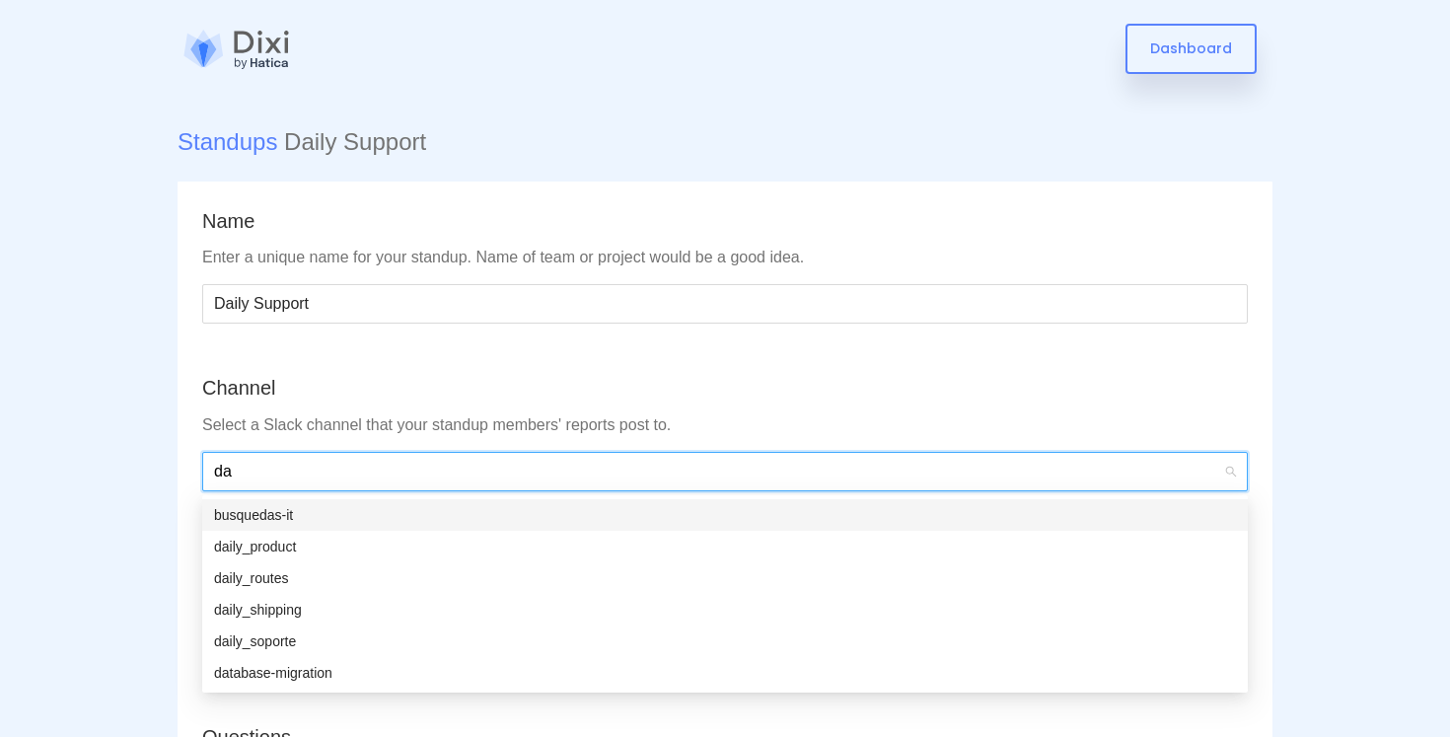
type input "dai"
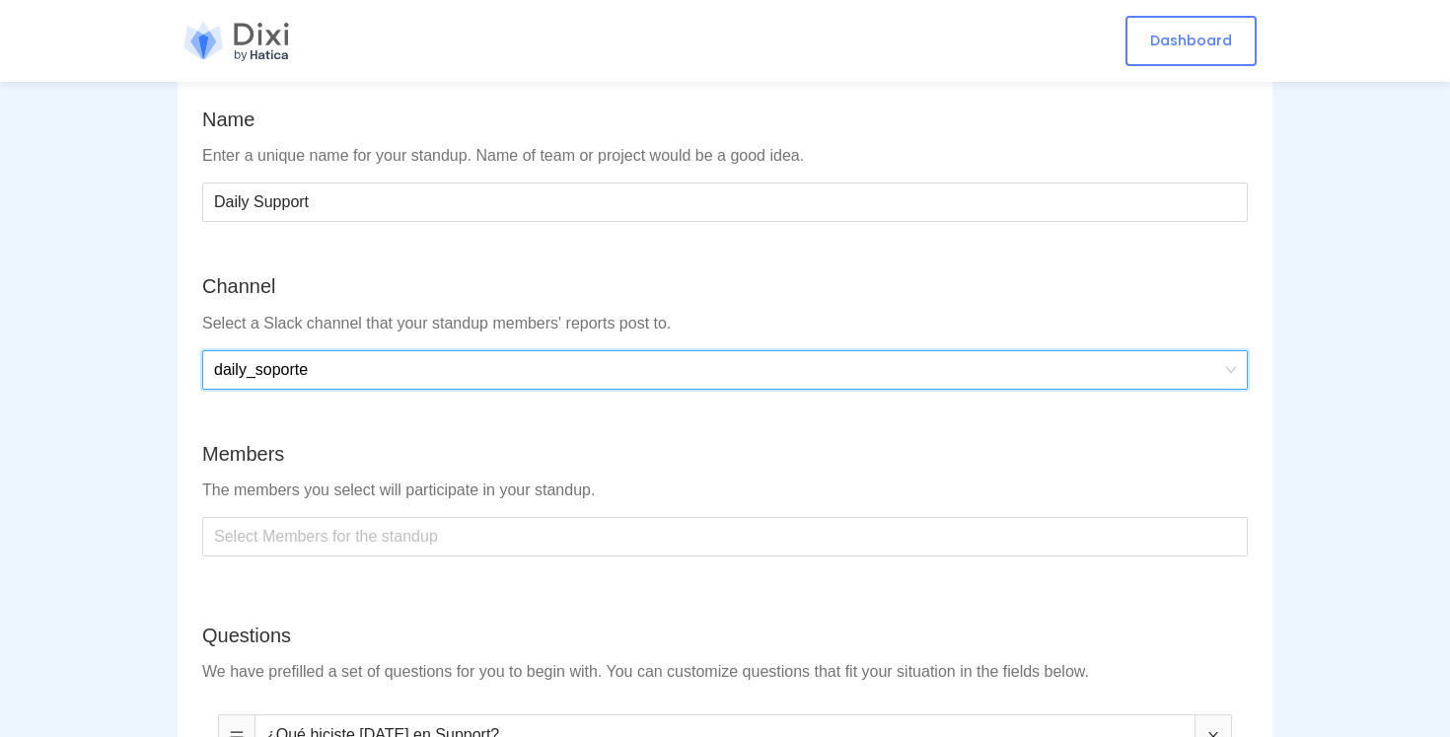
scroll to position [142, 0]
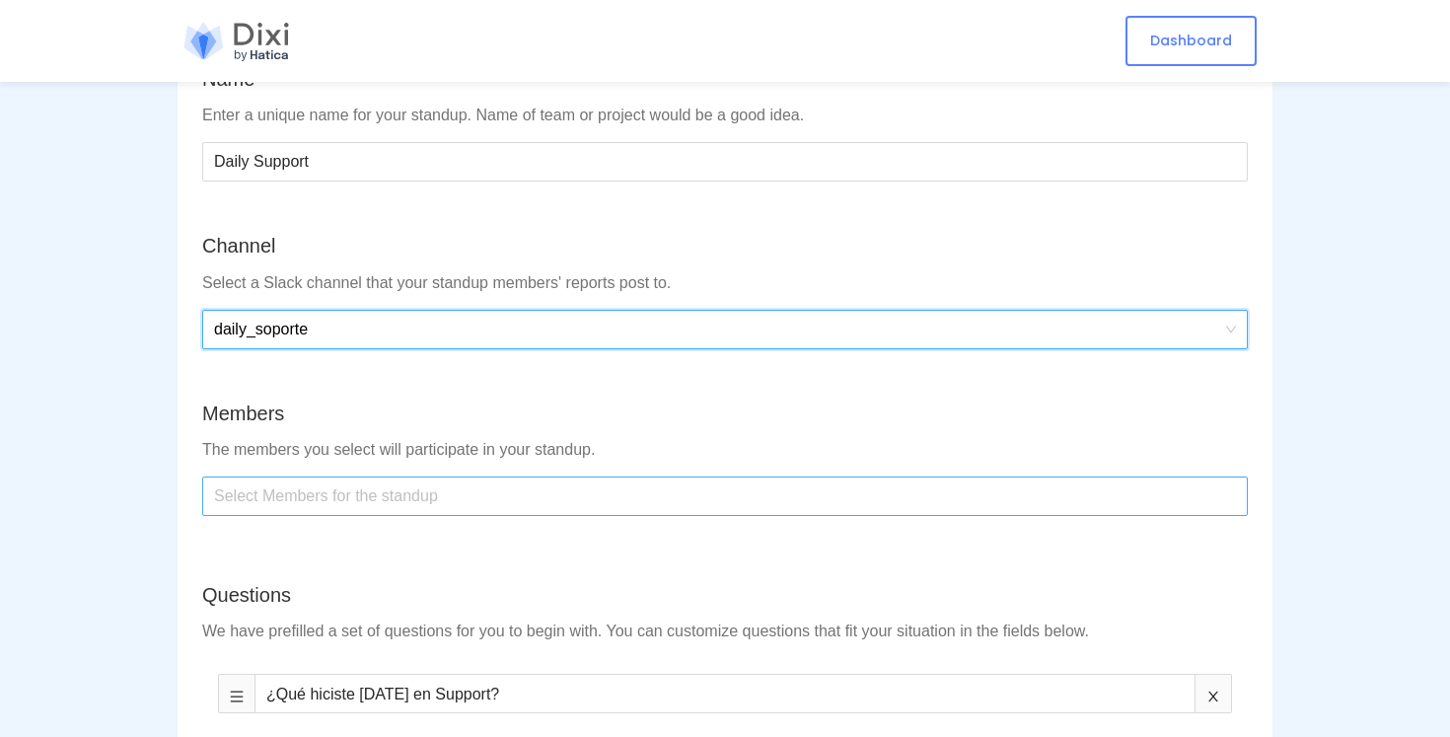
click at [368, 501] on div at bounding box center [725, 496] width 1036 height 32
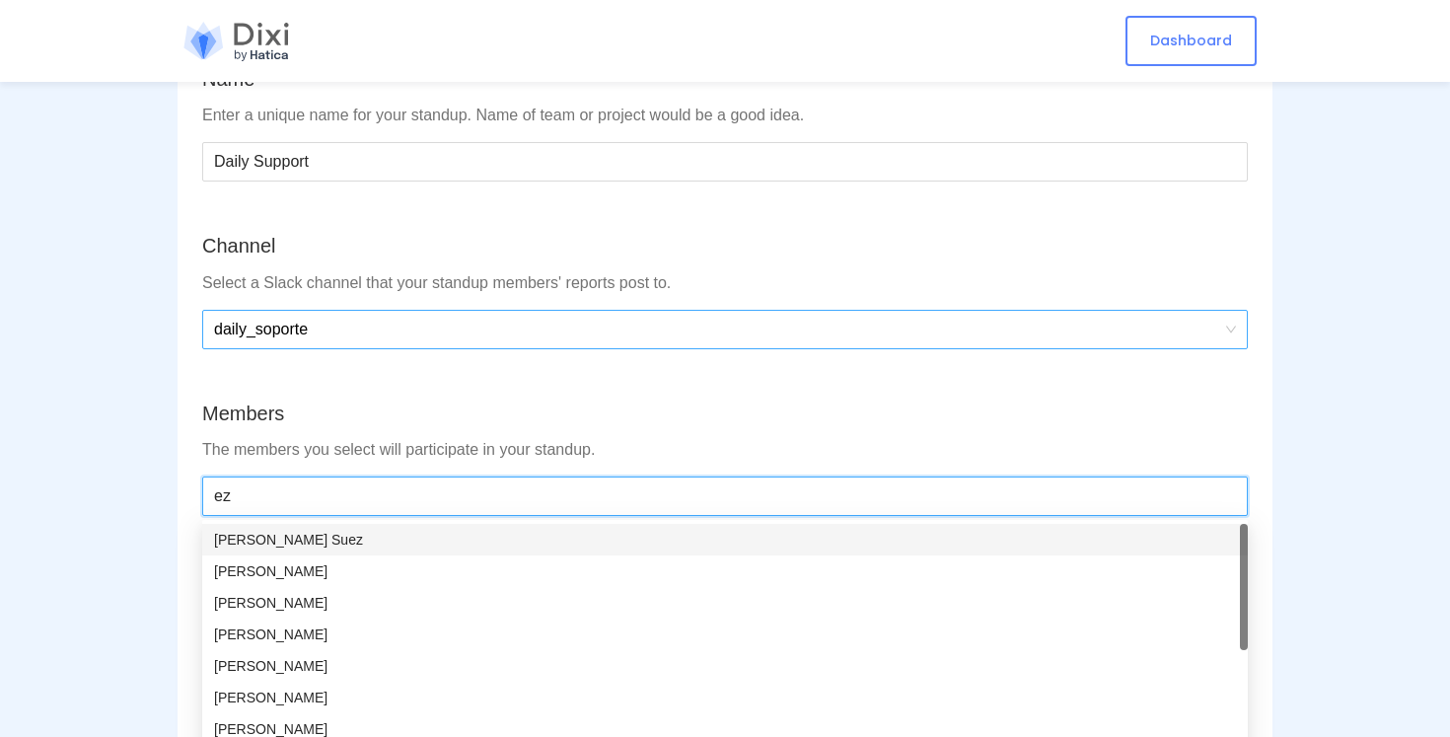
type input "eze"
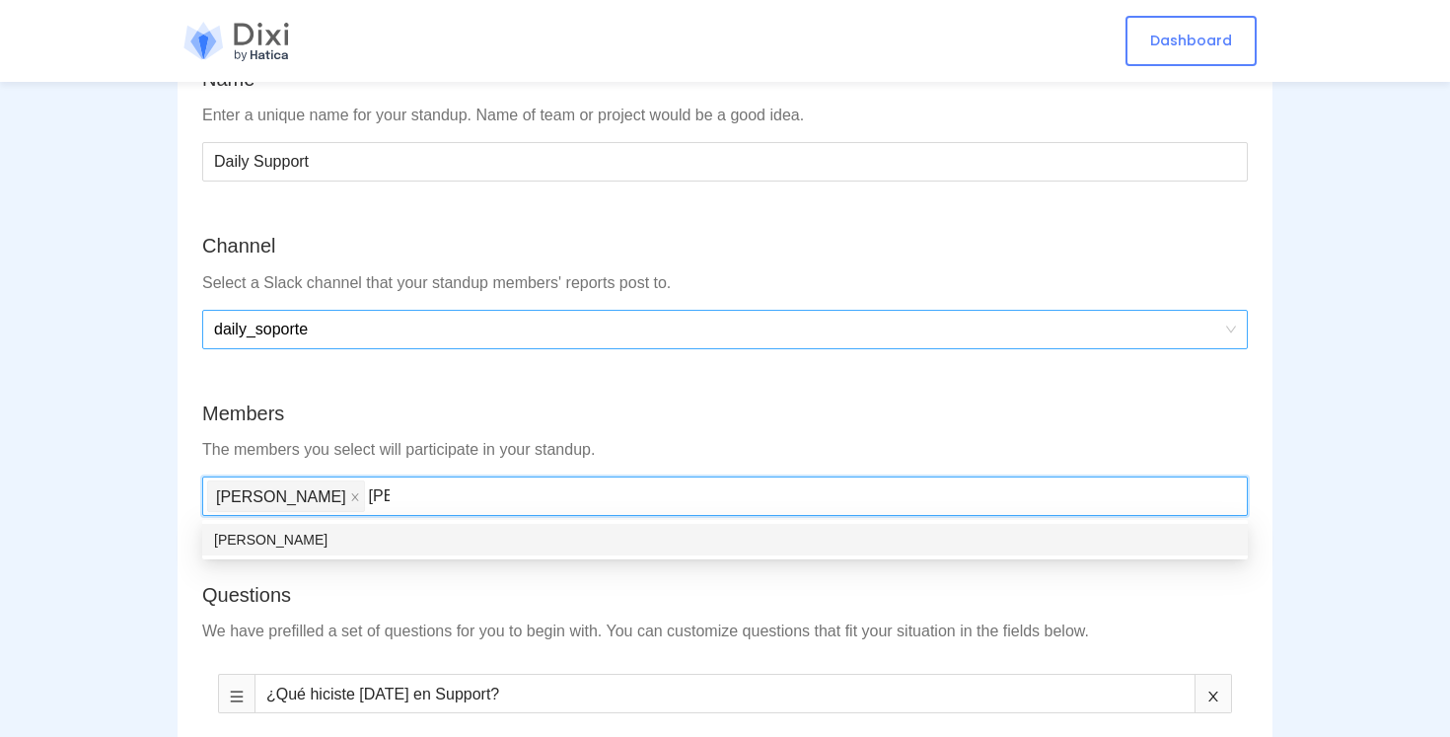
type input "[PERSON_NAME]"
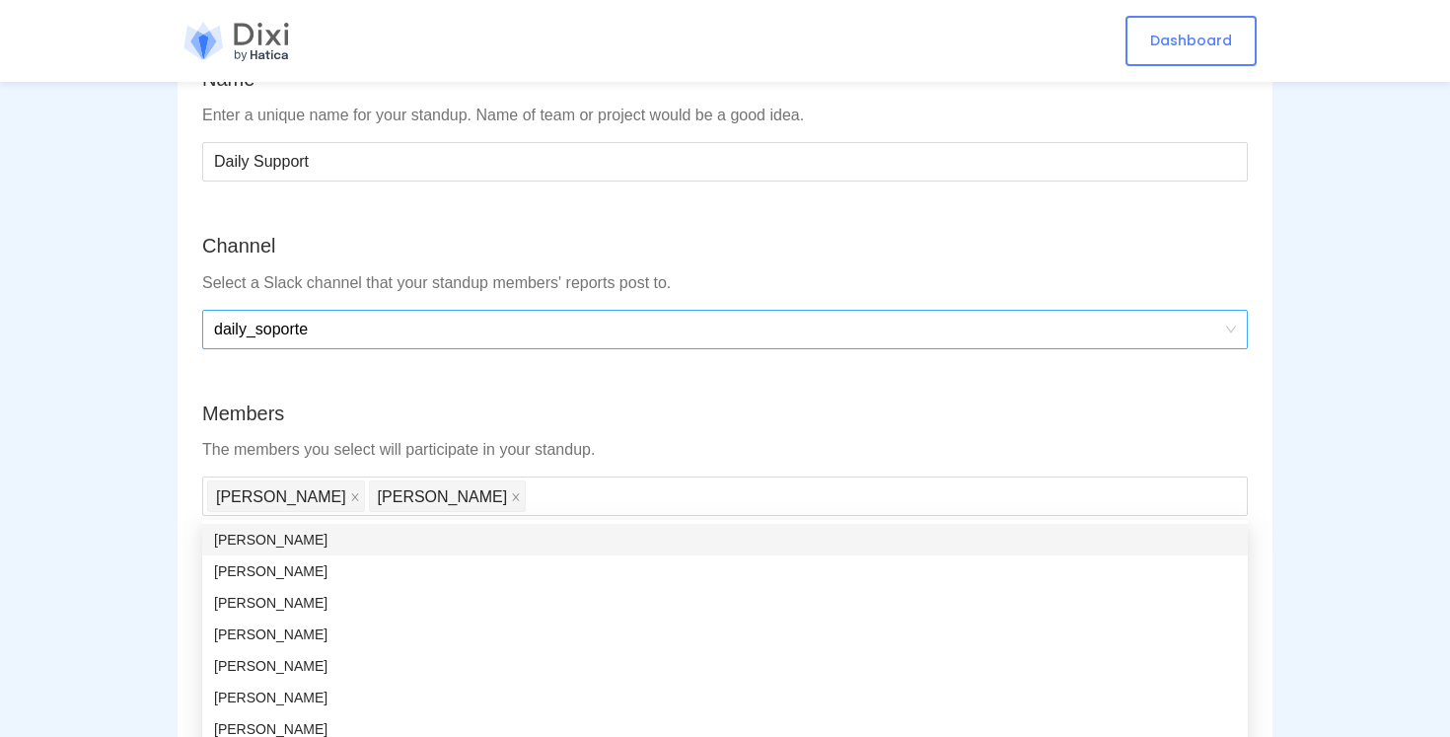
click at [559, 418] on div "Members" at bounding box center [725, 414] width 1046 height 31
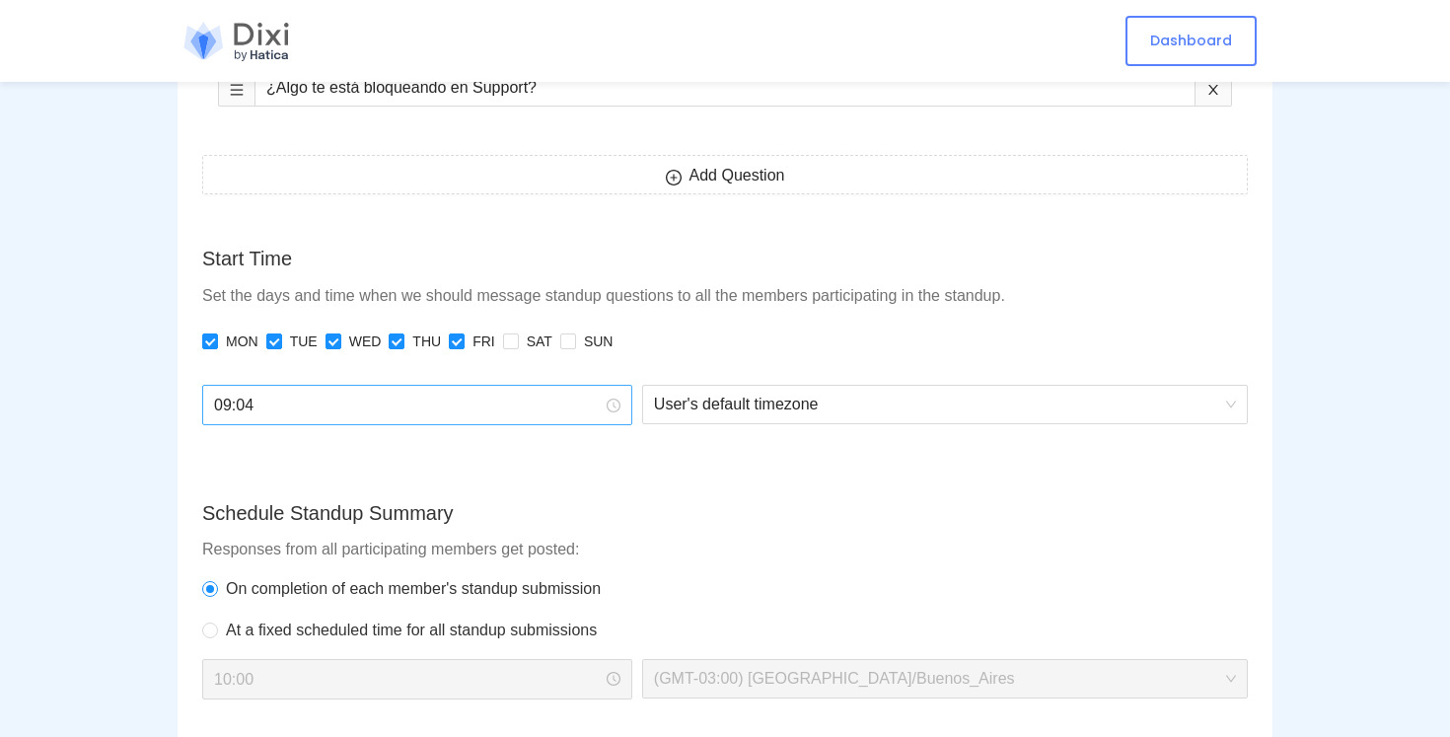
scroll to position [948, 0]
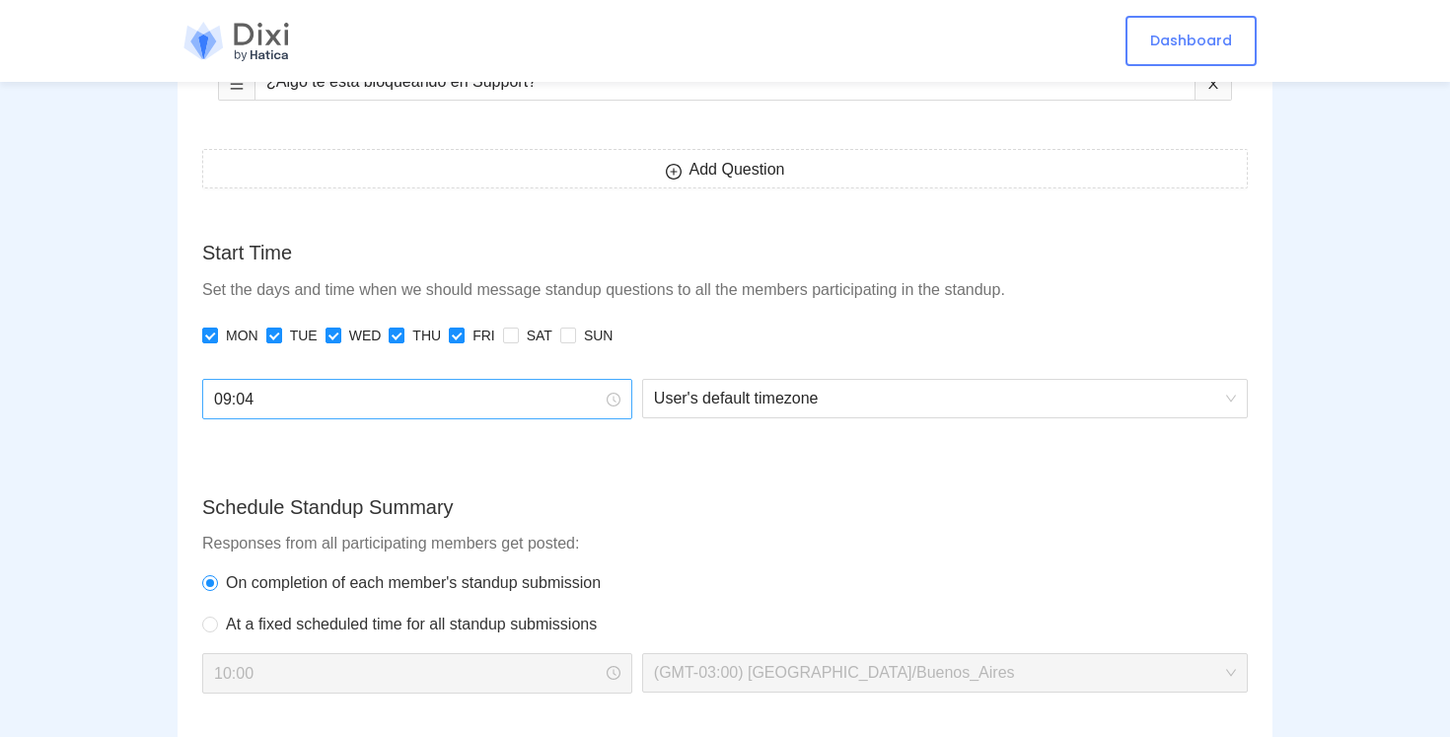
click at [333, 405] on input "09:04" at bounding box center [408, 399] width 389 height 25
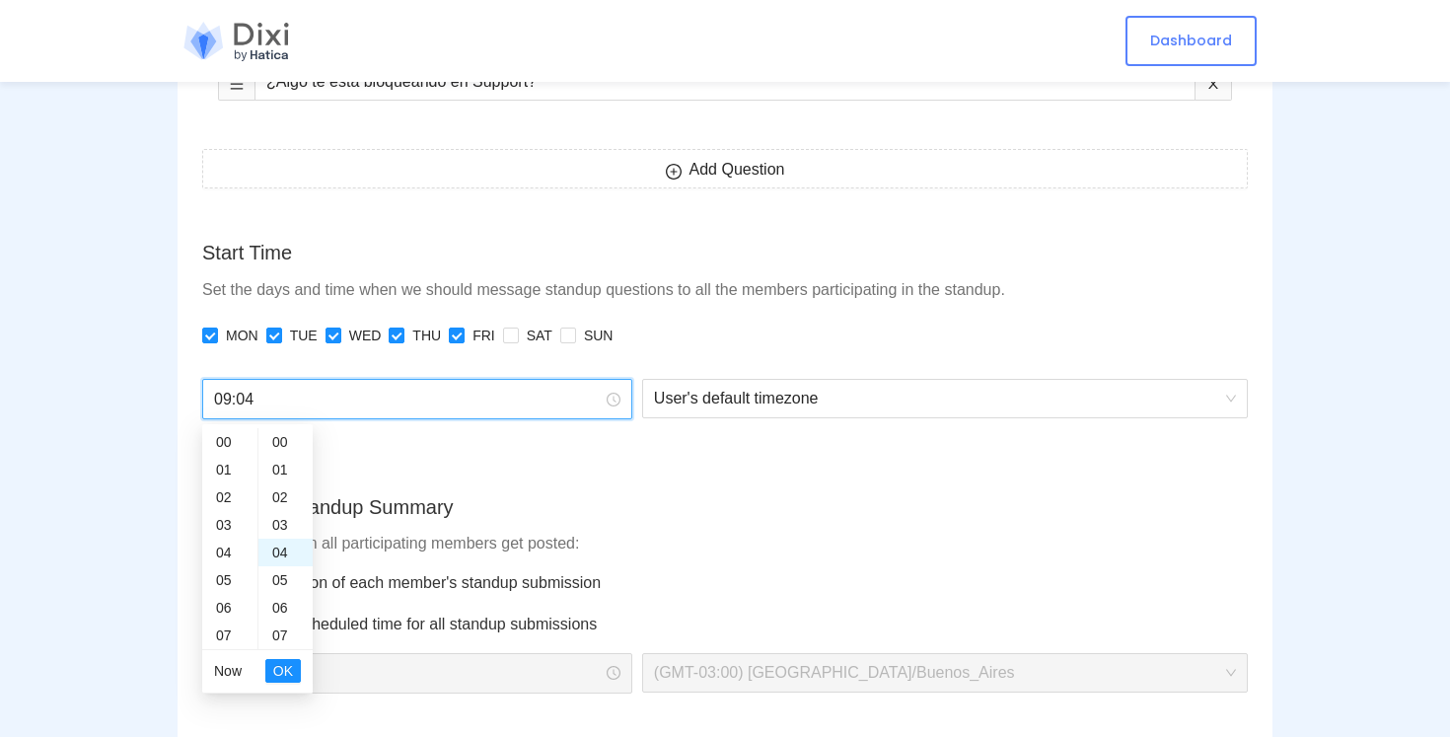
scroll to position [110, 0]
click at [233, 497] on div "11" at bounding box center [229, 497] width 55 height 28
click at [287, 442] on div "00" at bounding box center [285, 442] width 54 height 28
type input "11:00"
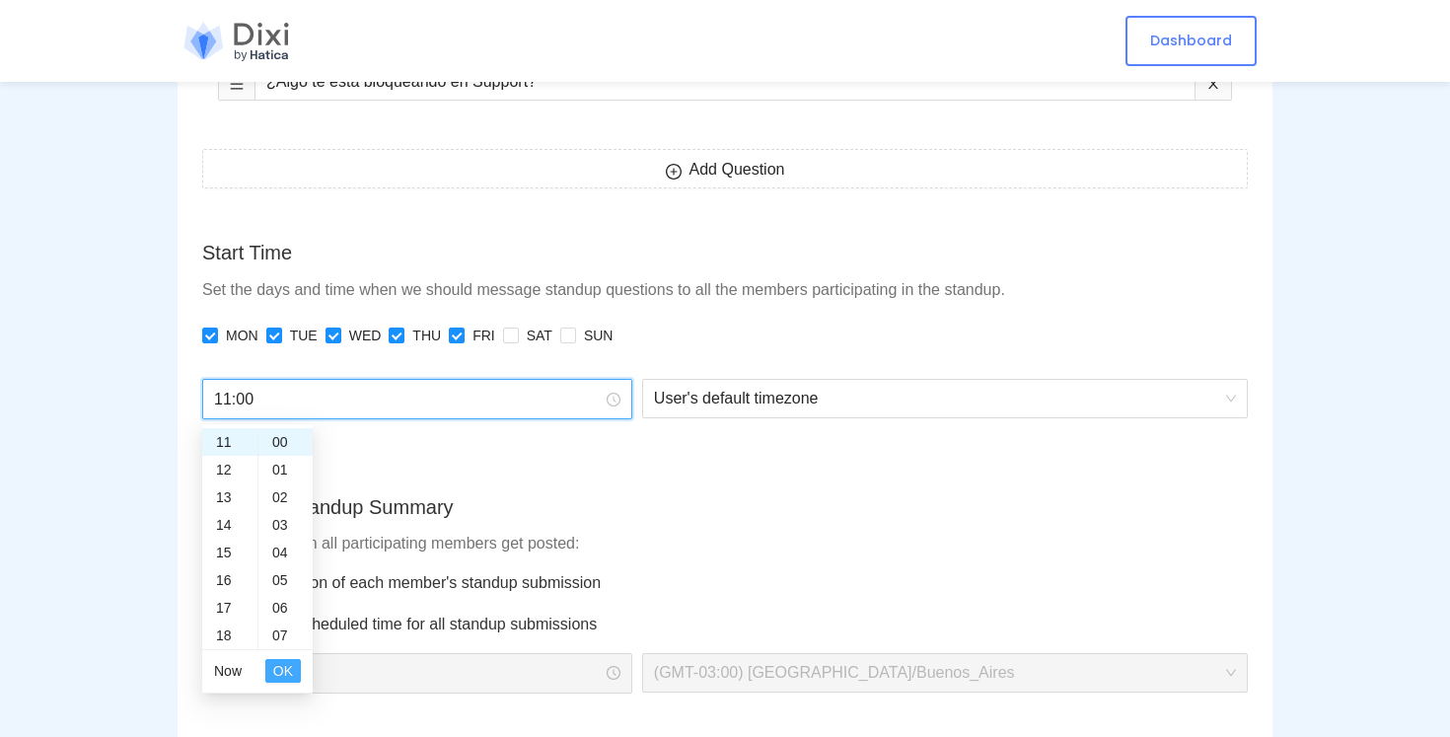
click at [293, 667] on button "OK" at bounding box center [283, 671] width 36 height 24
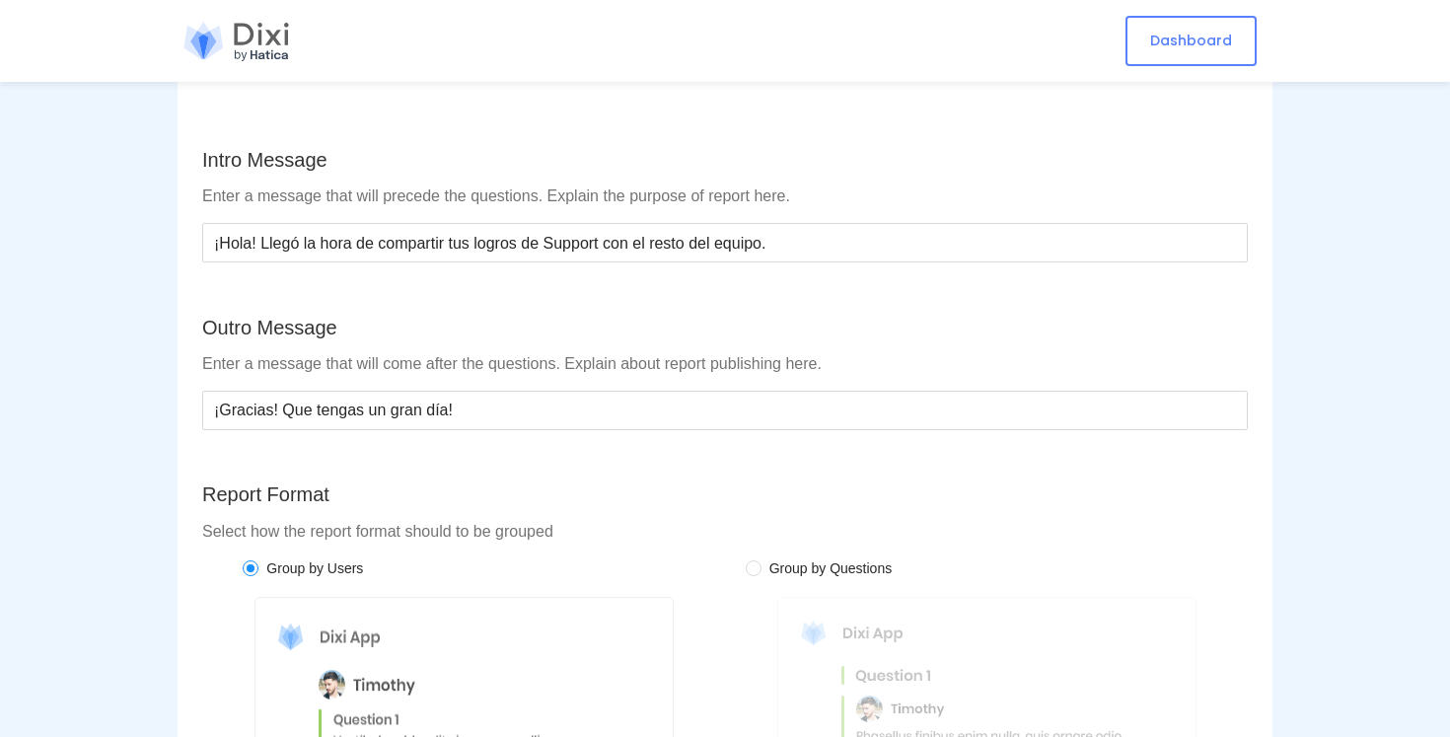
scroll to position [1575, 0]
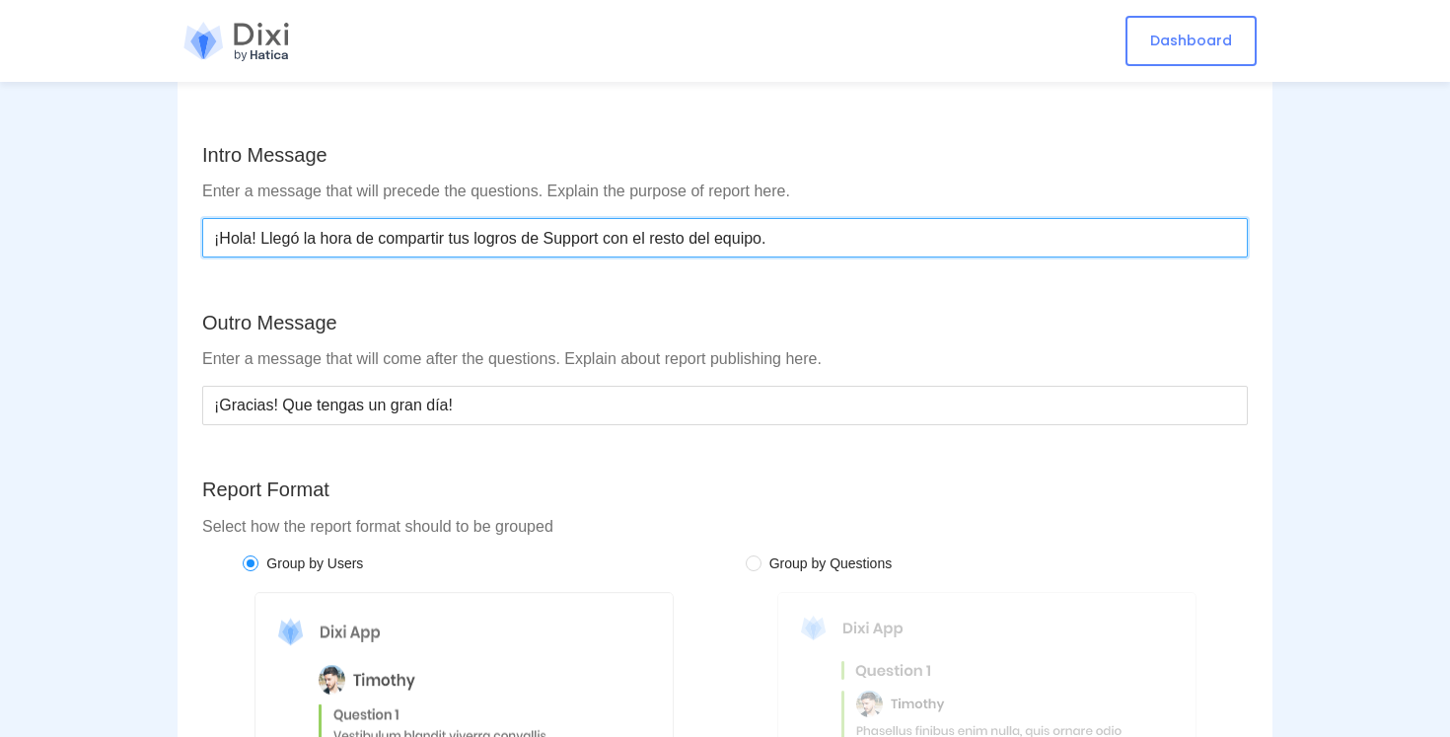
click at [573, 241] on input "¡Hola! Llegó la hora de compartir tus logros de Support con el resto del equipo." at bounding box center [725, 237] width 1046 height 39
type input "¡Hola! Llegó la hora de compartir tus logros de Soporte con el resto del equipo."
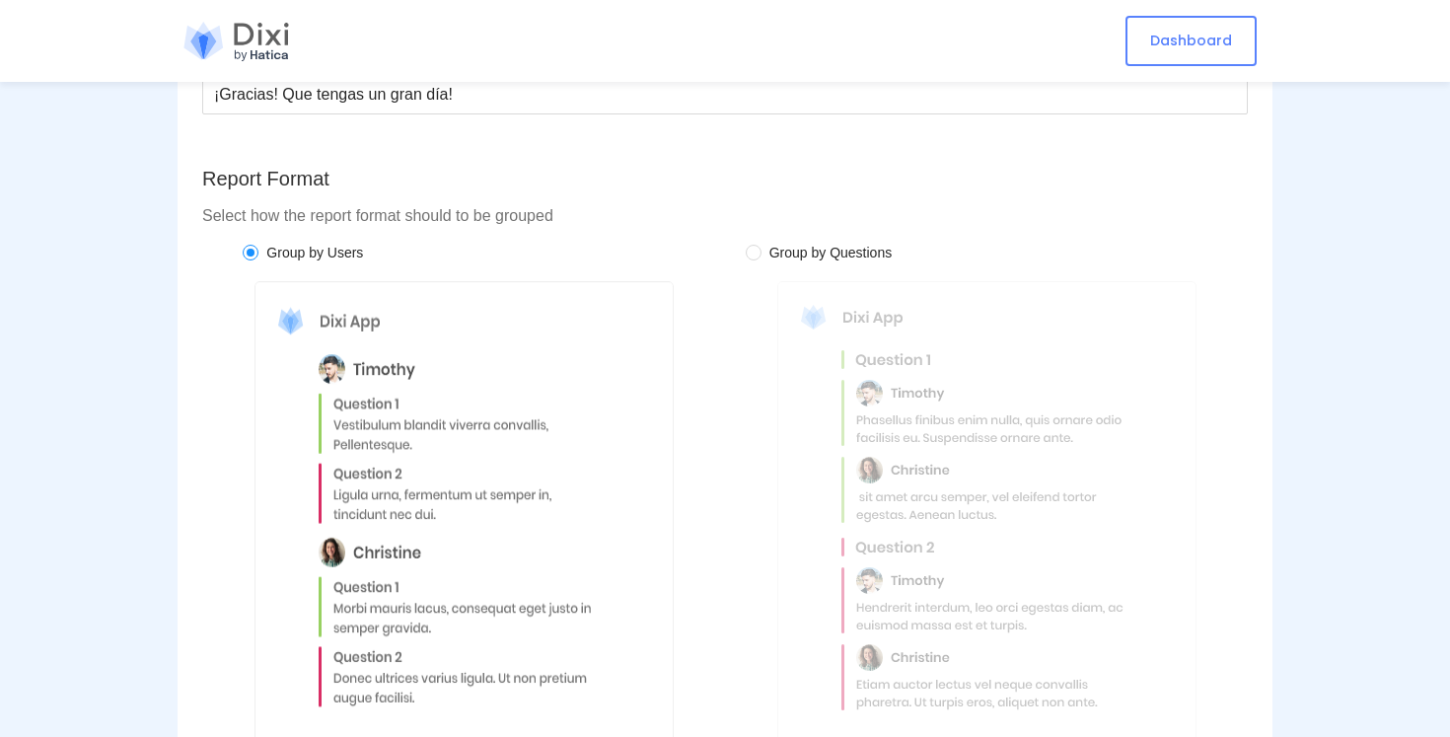
scroll to position [2001, 0]
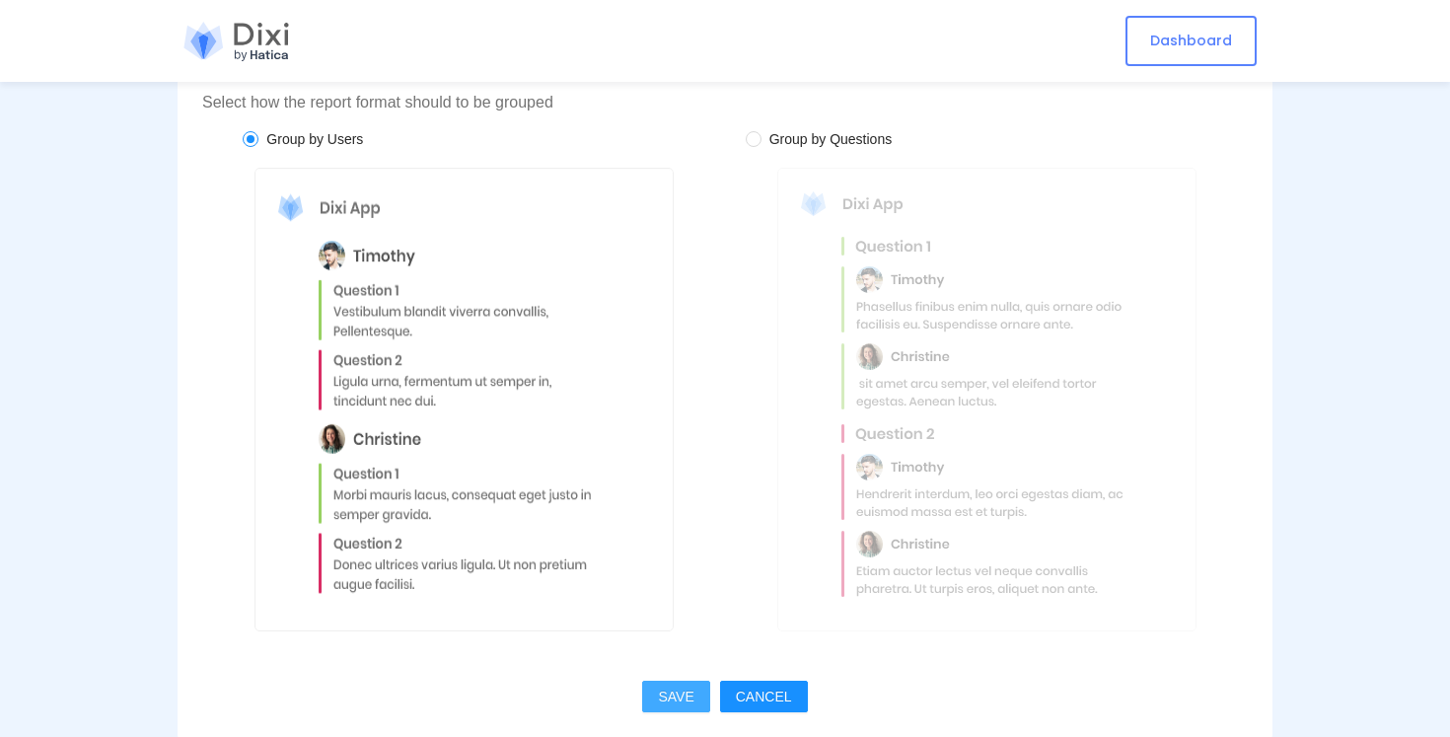
click at [680, 700] on span "SAVE" at bounding box center [676, 697] width 36 height 22
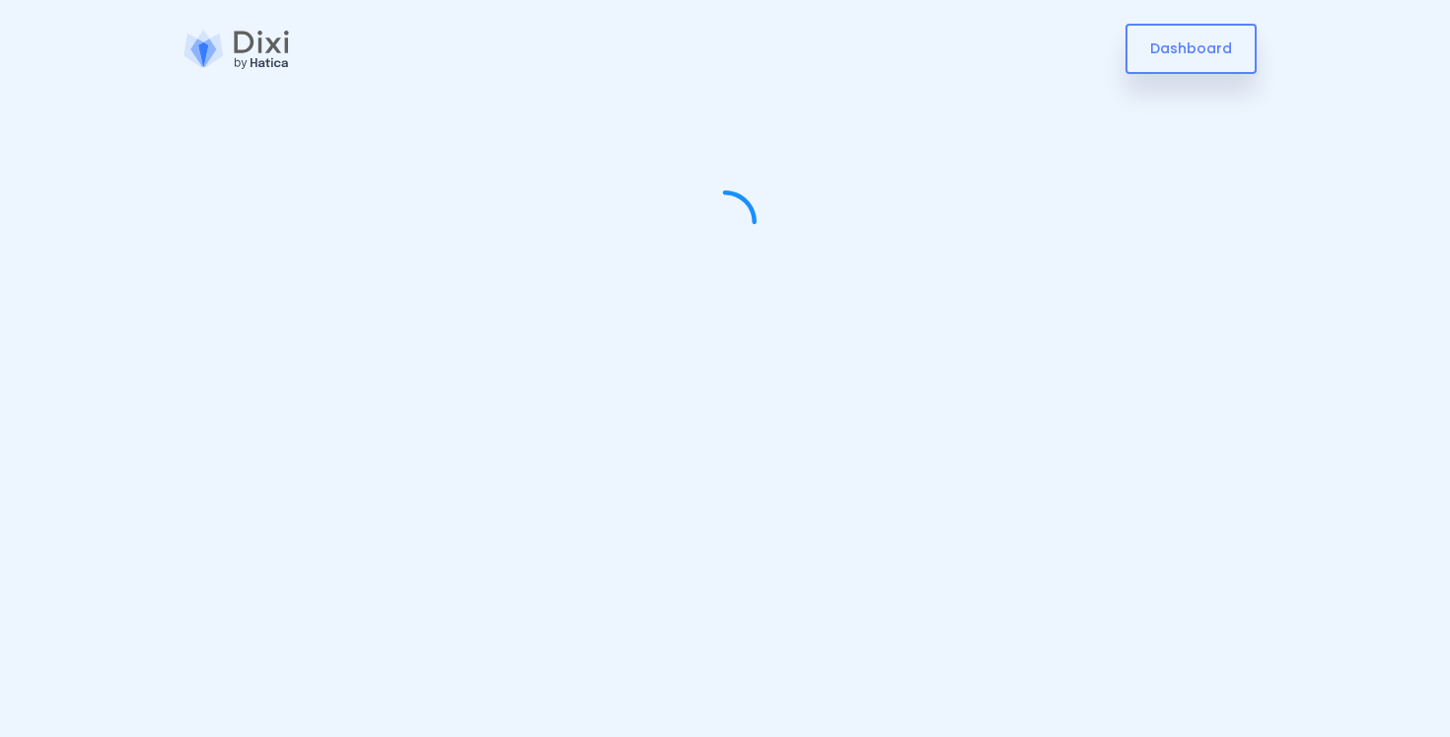
scroll to position [0, 0]
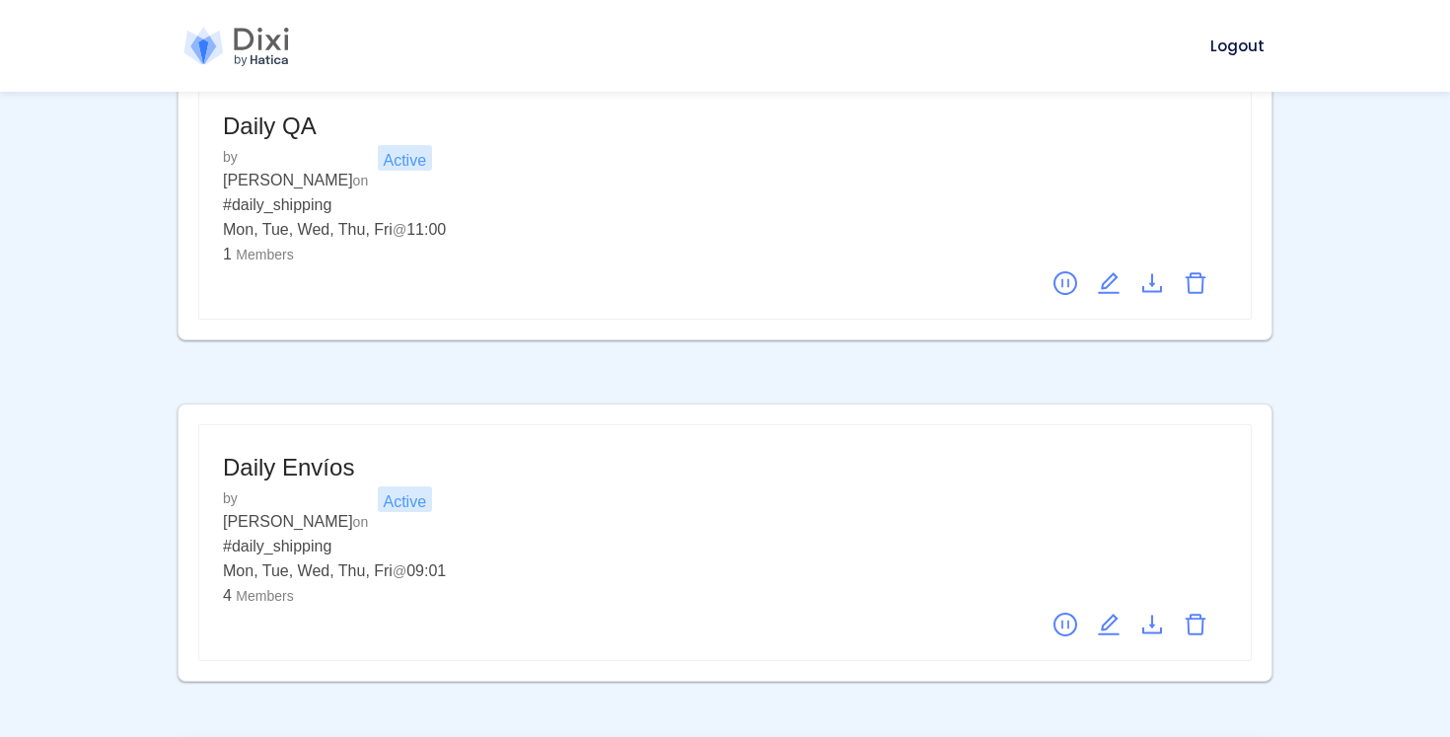
scroll to position [464, 0]
